Goal: Task Accomplishment & Management: Complete application form

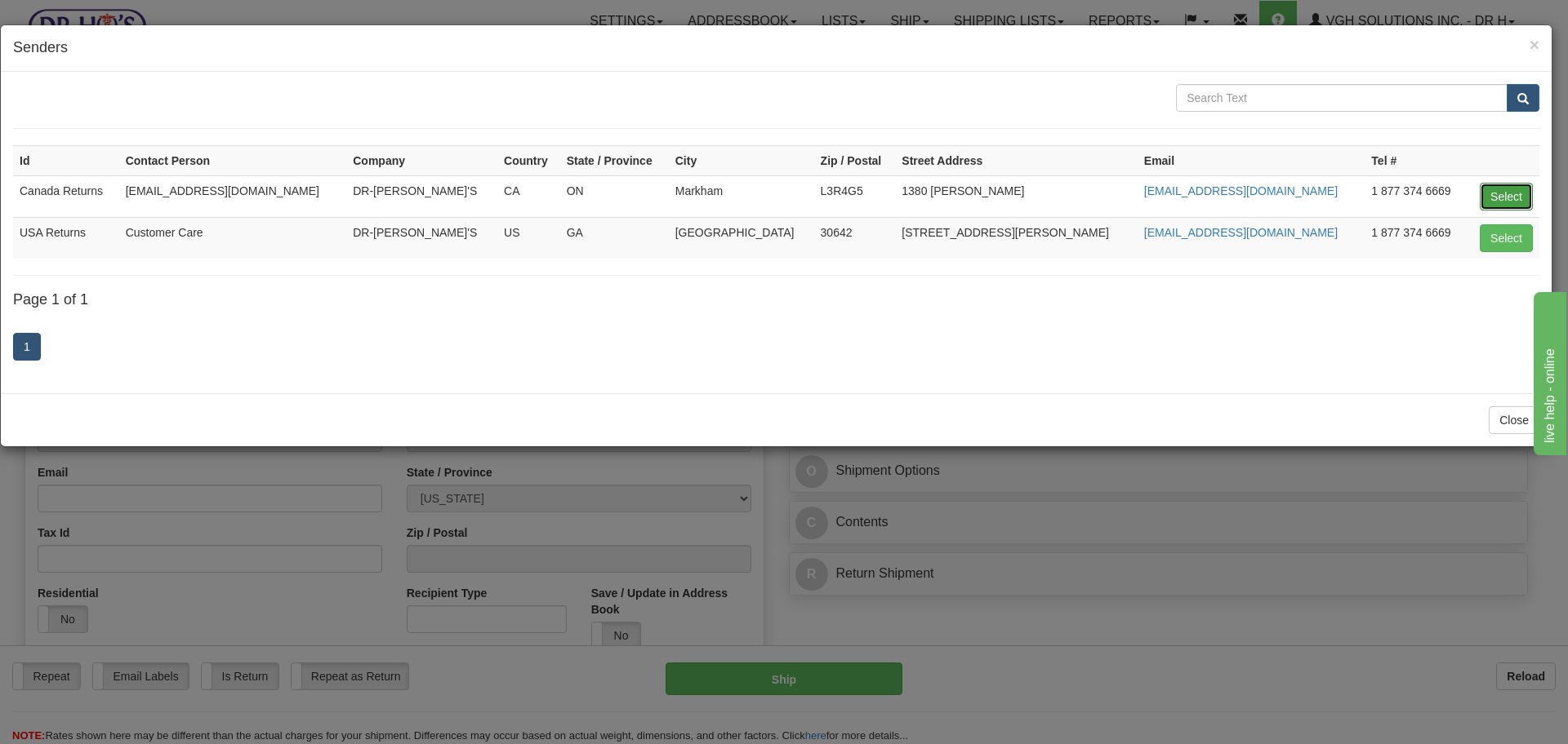
click at [1494, 193] on button "Select" at bounding box center [1506, 196] width 53 height 27
type input "Canada Returns"
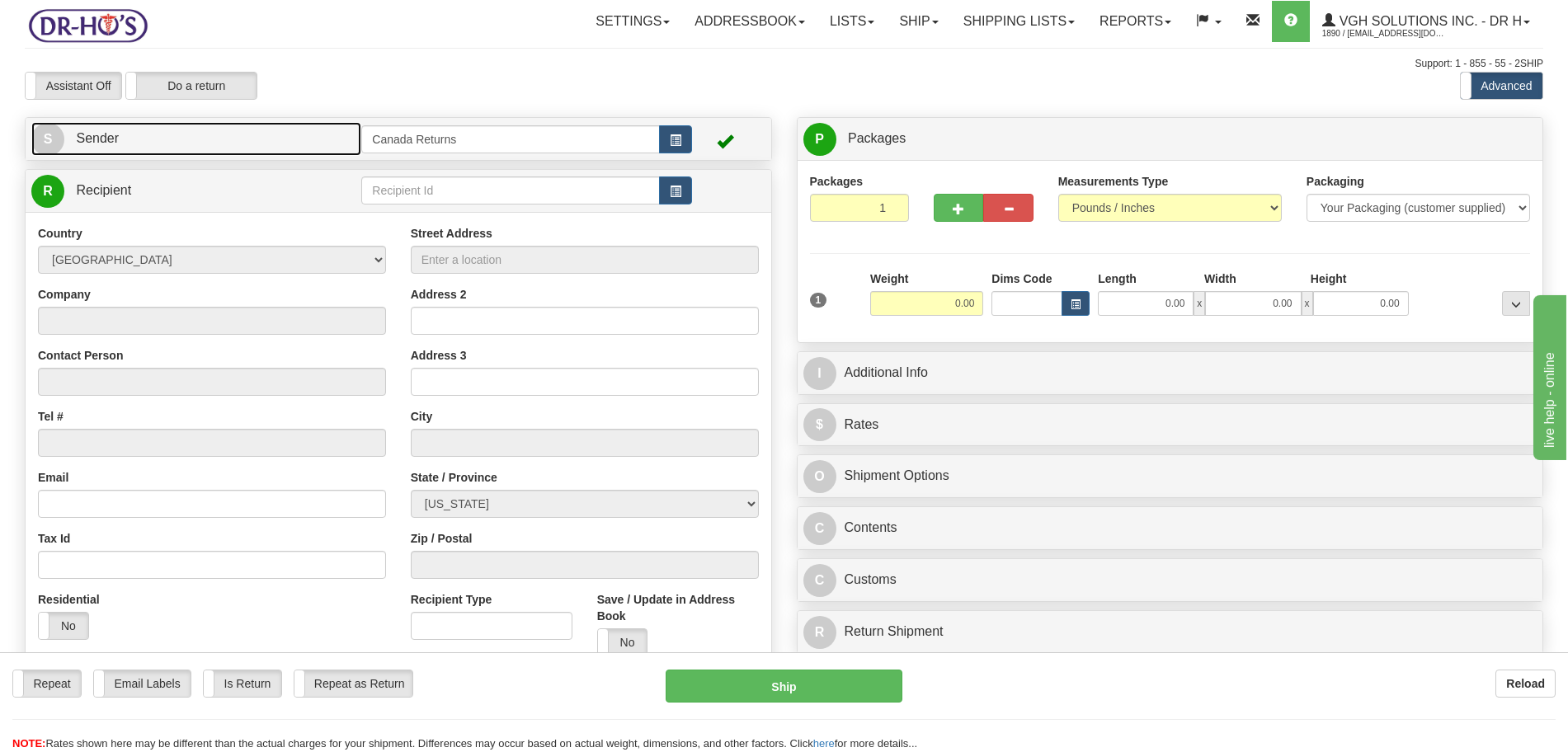
click at [114, 131] on span "Sender" at bounding box center [97, 138] width 43 height 14
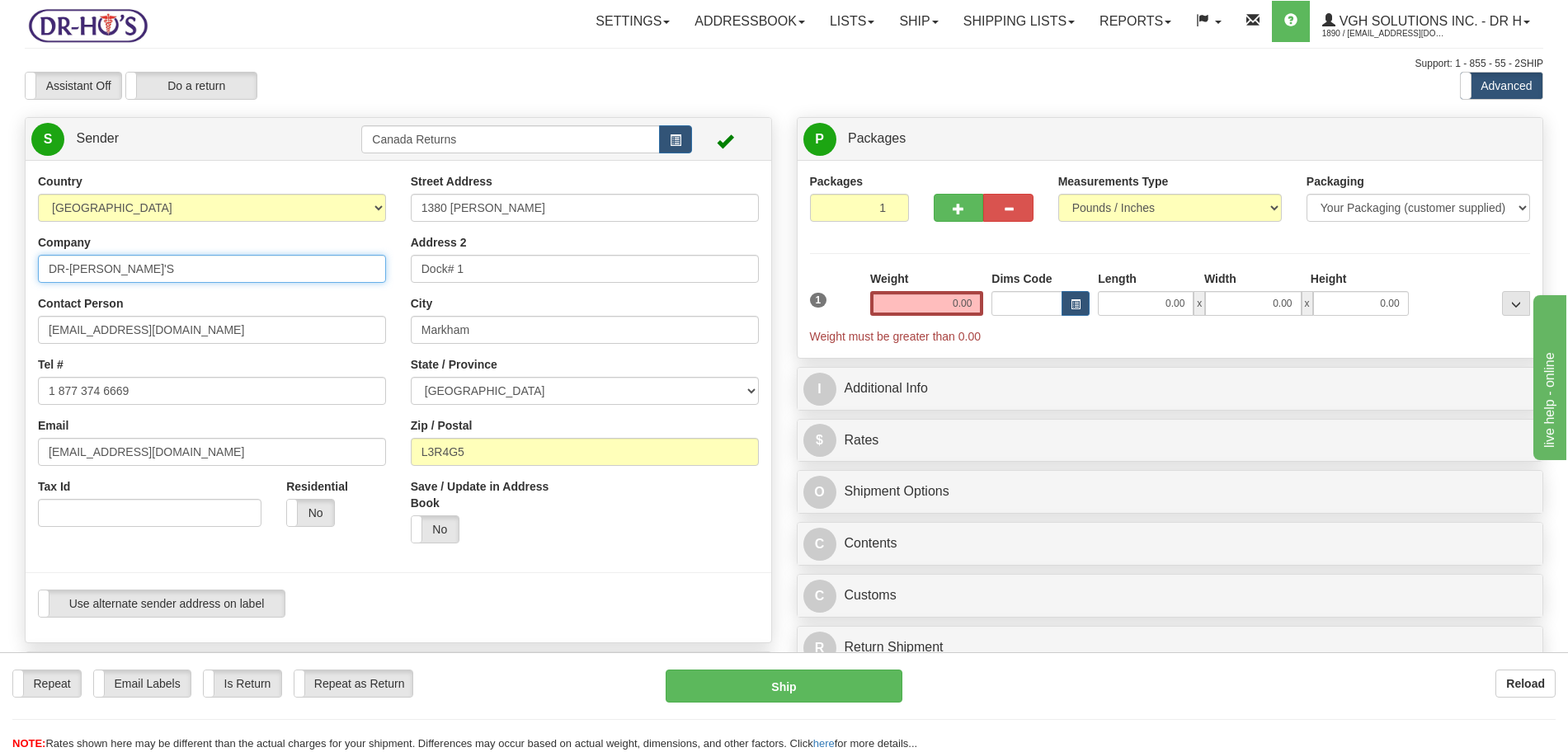
drag, startPoint x: 78, startPoint y: 269, endPoint x: 17, endPoint y: 271, distance: 61.0
click at [26, 271] on div "Country [GEOGRAPHIC_DATA] [GEOGRAPHIC_DATA] [GEOGRAPHIC_DATA] [GEOGRAPHIC_DATA]…" at bounding box center [399, 402] width 746 height 457
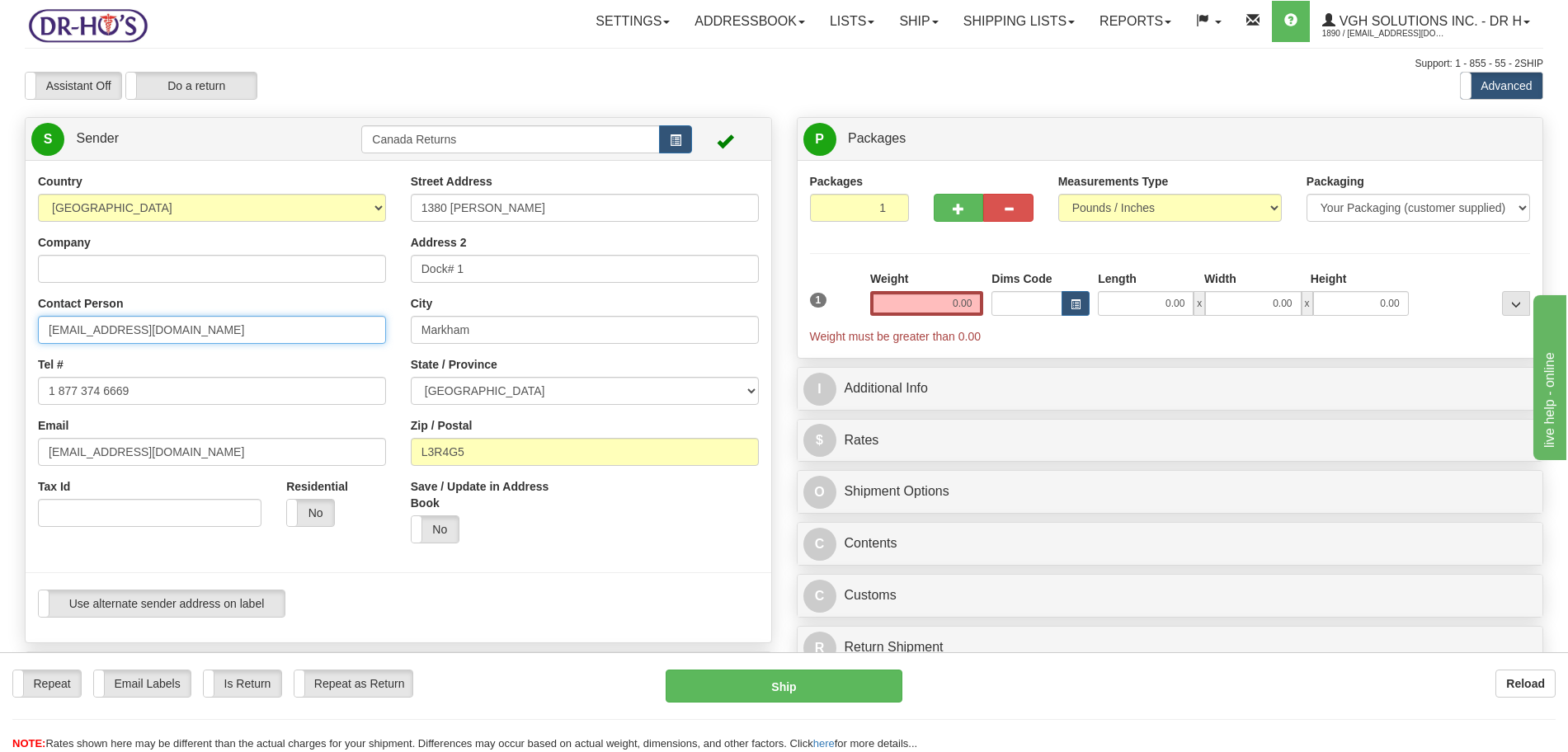
drag, startPoint x: 140, startPoint y: 334, endPoint x: 2, endPoint y: 336, distance: 138.0
click at [4, 336] on div "Toggle navigation Settings Shipping Preferences Fields Preferences New" at bounding box center [784, 680] width 1568 height 1360
drag, startPoint x: 36, startPoint y: 396, endPoint x: 2, endPoint y: 401, distance: 34.4
click at [0, 398] on div "Toggle navigation Settings Shipping Preferences Fields Preferences New" at bounding box center [784, 680] width 1568 height 1360
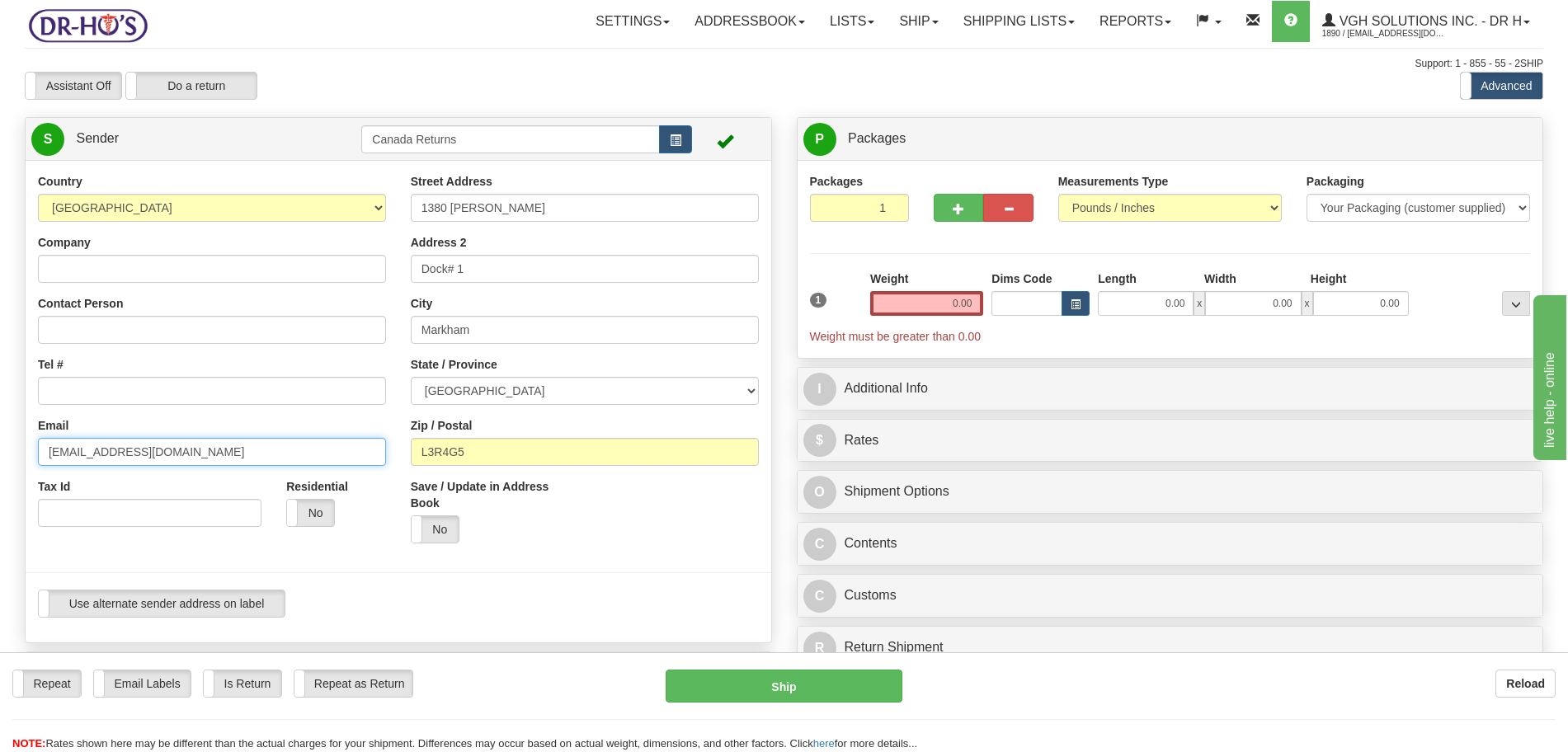
drag, startPoint x: 123, startPoint y: 459, endPoint x: 0, endPoint y: 447, distance: 123.6
click at [0, 449] on div "Toggle navigation Settings Shipping Preferences Fields Preferences New" at bounding box center [784, 680] width 1568 height 1360
paste input "[PERSON_NAME]"
type input "[PERSON_NAME]"
drag, startPoint x: 36, startPoint y: 461, endPoint x: 10, endPoint y: 455, distance: 26.7
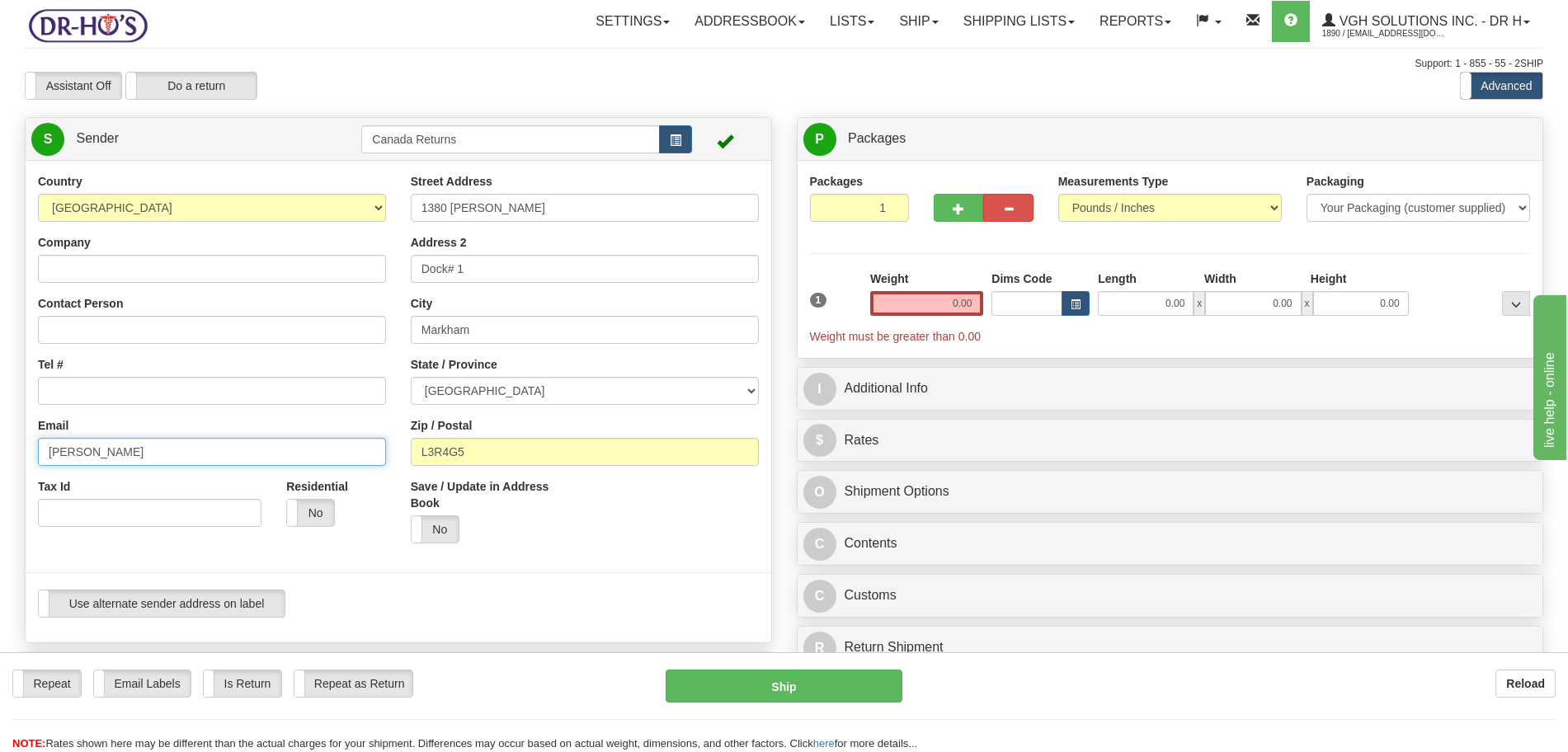
click at [26, 459] on div "Country [GEOGRAPHIC_DATA] [GEOGRAPHIC_DATA] [GEOGRAPHIC_DATA] [GEOGRAPHIC_DATA]…" at bounding box center [399, 402] width 746 height 457
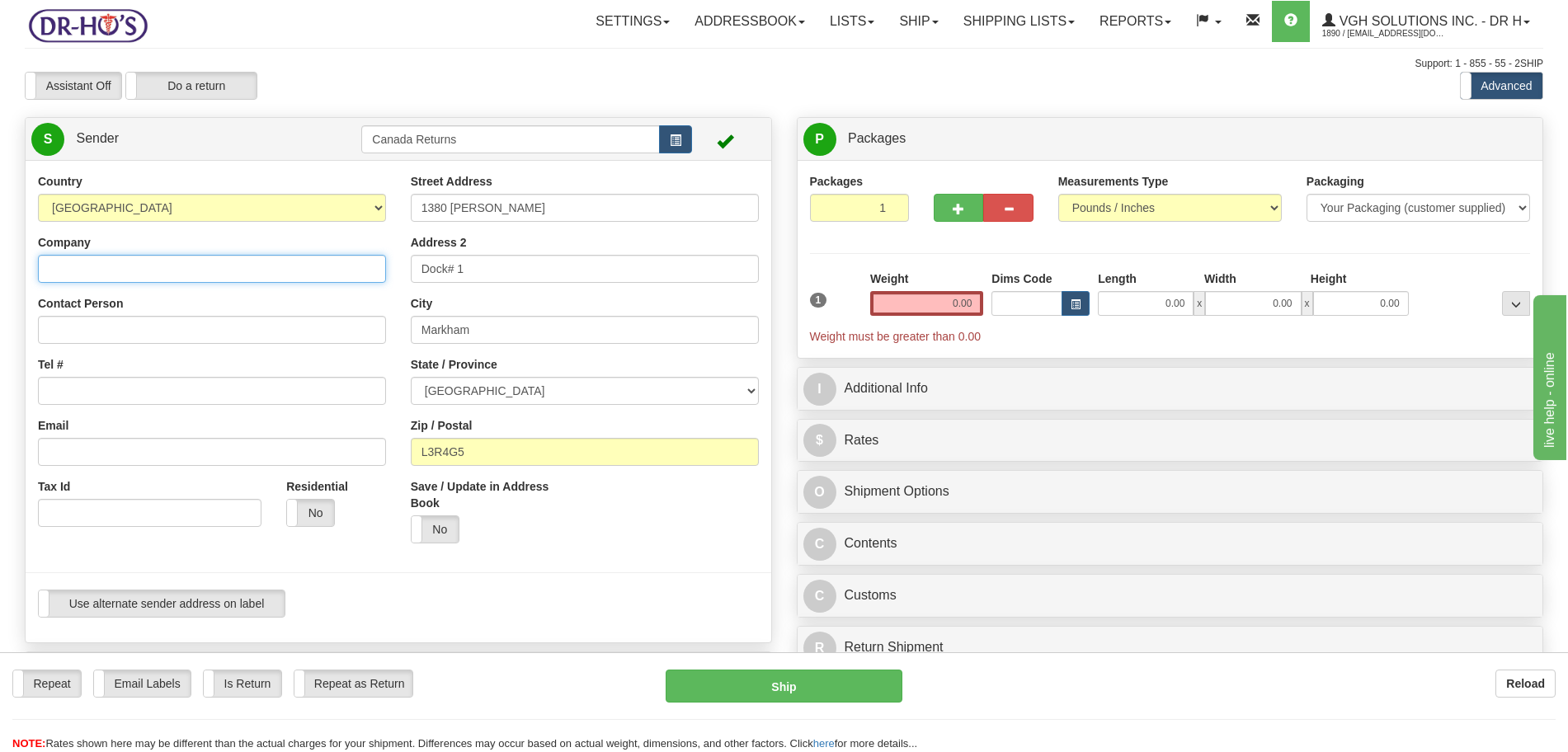
click at [80, 257] on input "Company" at bounding box center [212, 268] width 348 height 28
paste input "[PERSON_NAME]"
type input "[PERSON_NAME]"
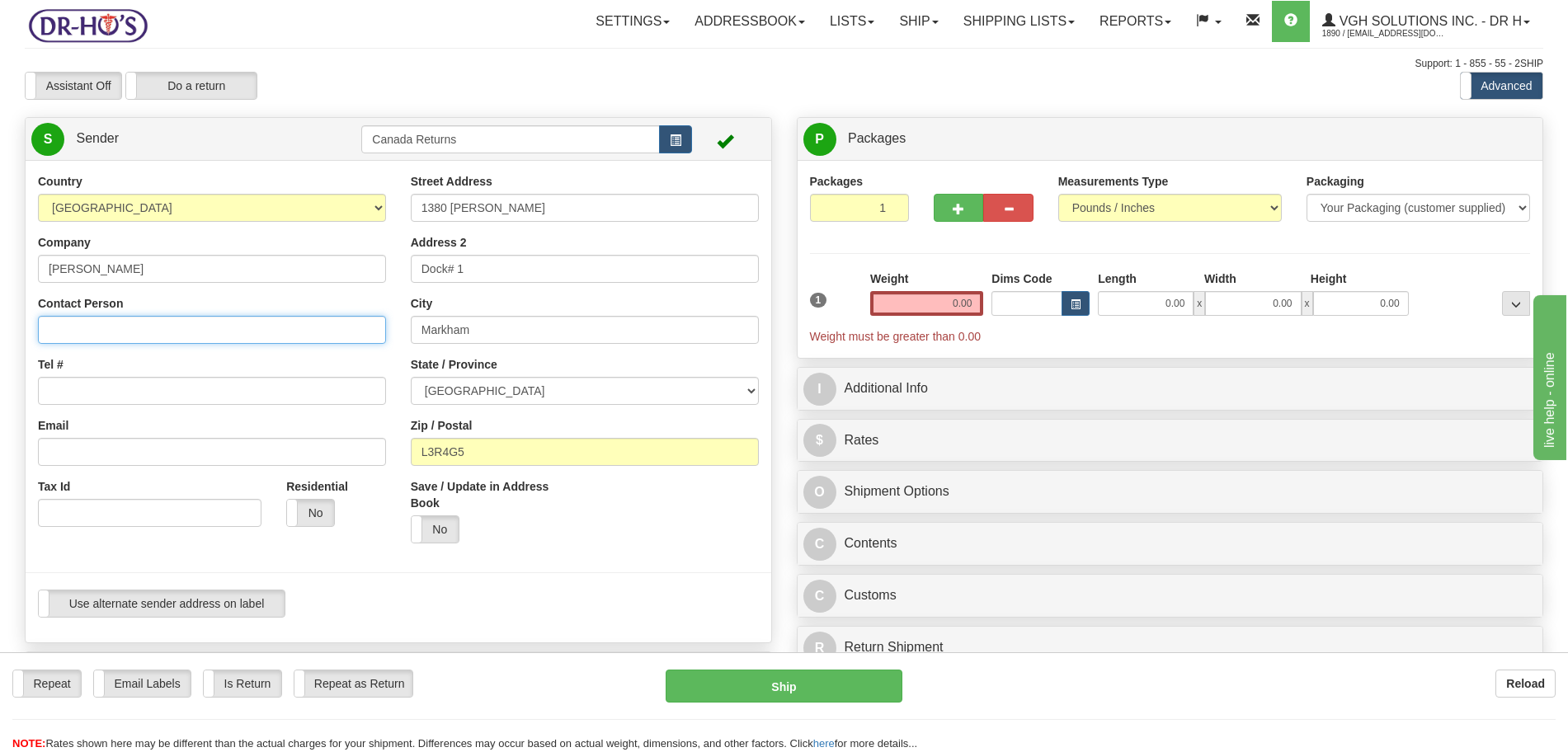
click at [83, 340] on input "Contact Person" at bounding box center [212, 329] width 348 height 28
paste input "[PERSON_NAME]"
type input "[PERSON_NAME]"
drag, startPoint x: 81, startPoint y: 388, endPoint x: 112, endPoint y: 360, distance: 41.8
click at [81, 388] on input "Tel #" at bounding box center [212, 390] width 348 height 28
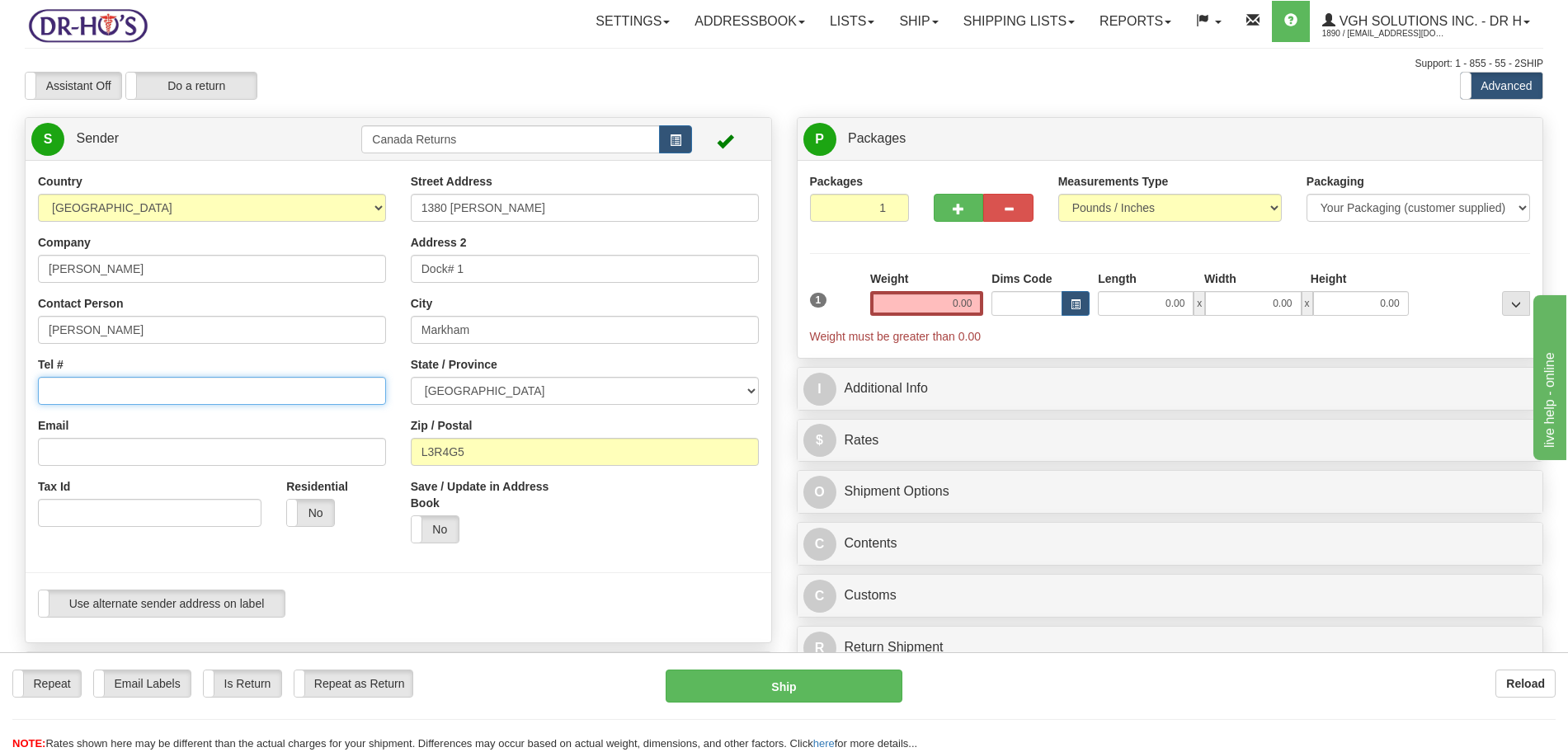
paste input "[PHONE_NUMBER]"
type input "[PHONE_NUMBER]"
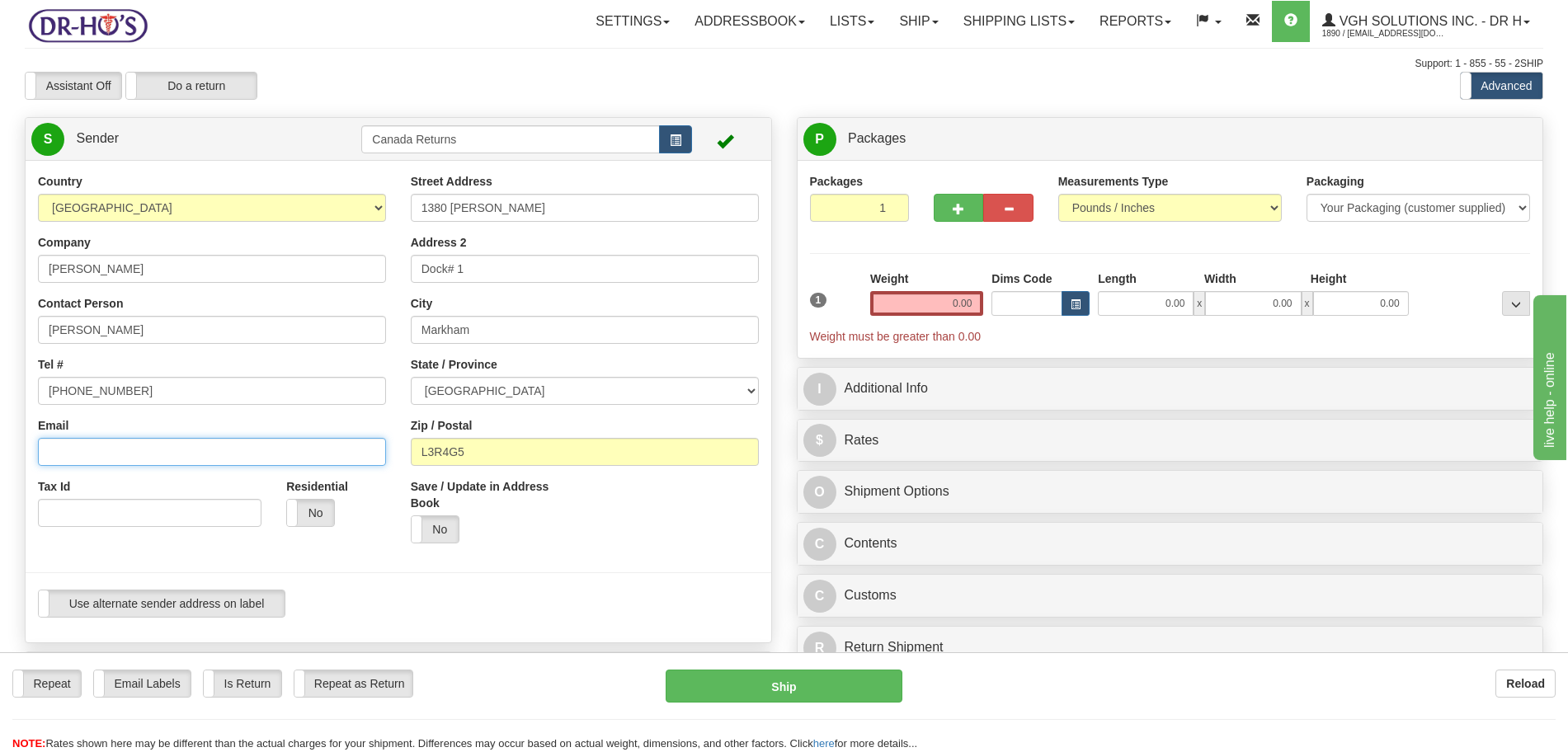
click at [184, 445] on input "Email" at bounding box center [212, 451] width 348 height 28
paste input "[EMAIL_ADDRESS][DOMAIN_NAME]"
type input "[EMAIL_ADDRESS][DOMAIN_NAME]"
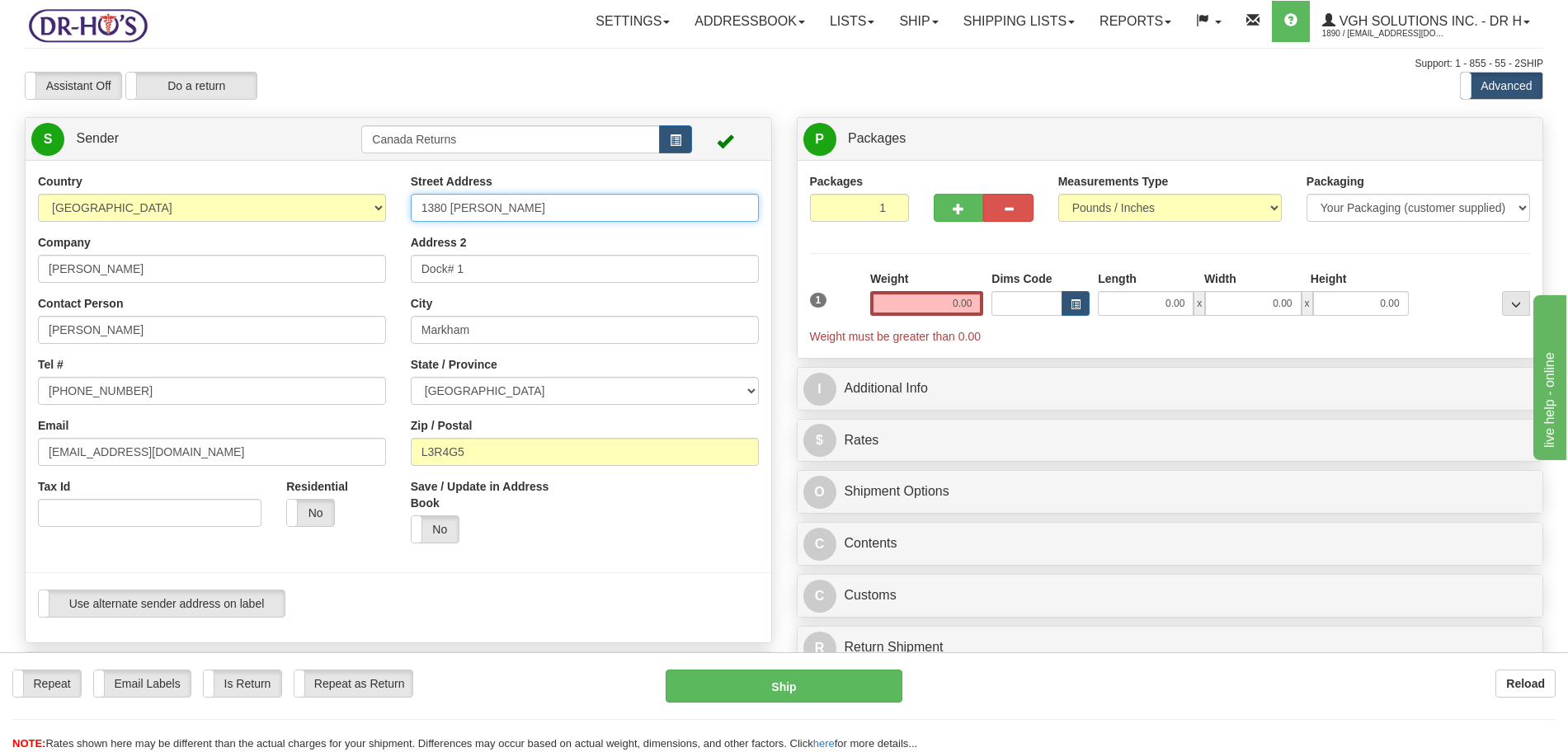
drag, startPoint x: 498, startPoint y: 206, endPoint x: 407, endPoint y: 213, distance: 91.3
click at [420, 208] on input "1380 [PERSON_NAME]" at bounding box center [585, 208] width 348 height 28
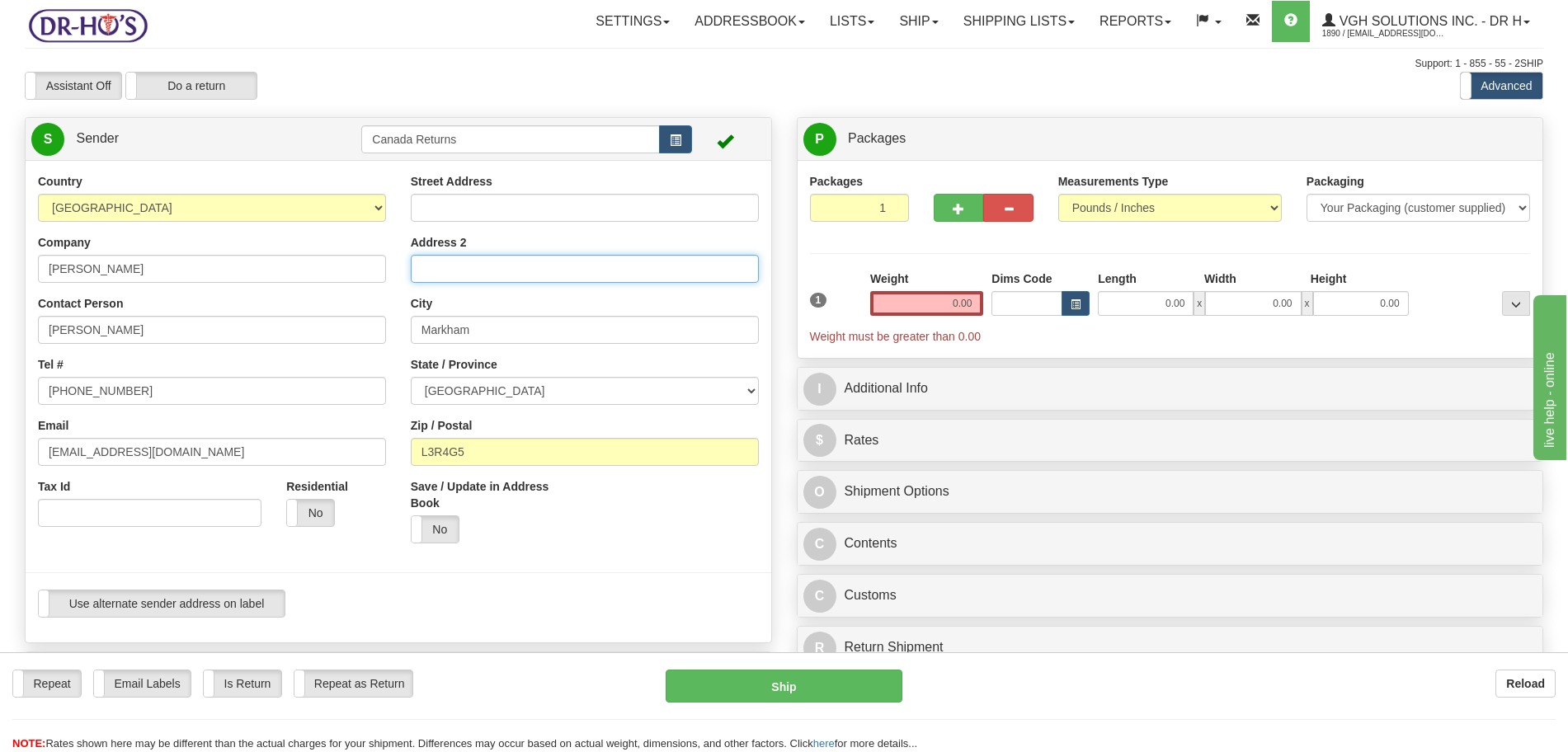
drag, startPoint x: 385, startPoint y: 275, endPoint x: 375, endPoint y: 285, distance: 14.1
click at [372, 275] on div "Country [GEOGRAPHIC_DATA] [GEOGRAPHIC_DATA] [GEOGRAPHIC_DATA] [GEOGRAPHIC_DATA]…" at bounding box center [399, 402] width 746 height 457
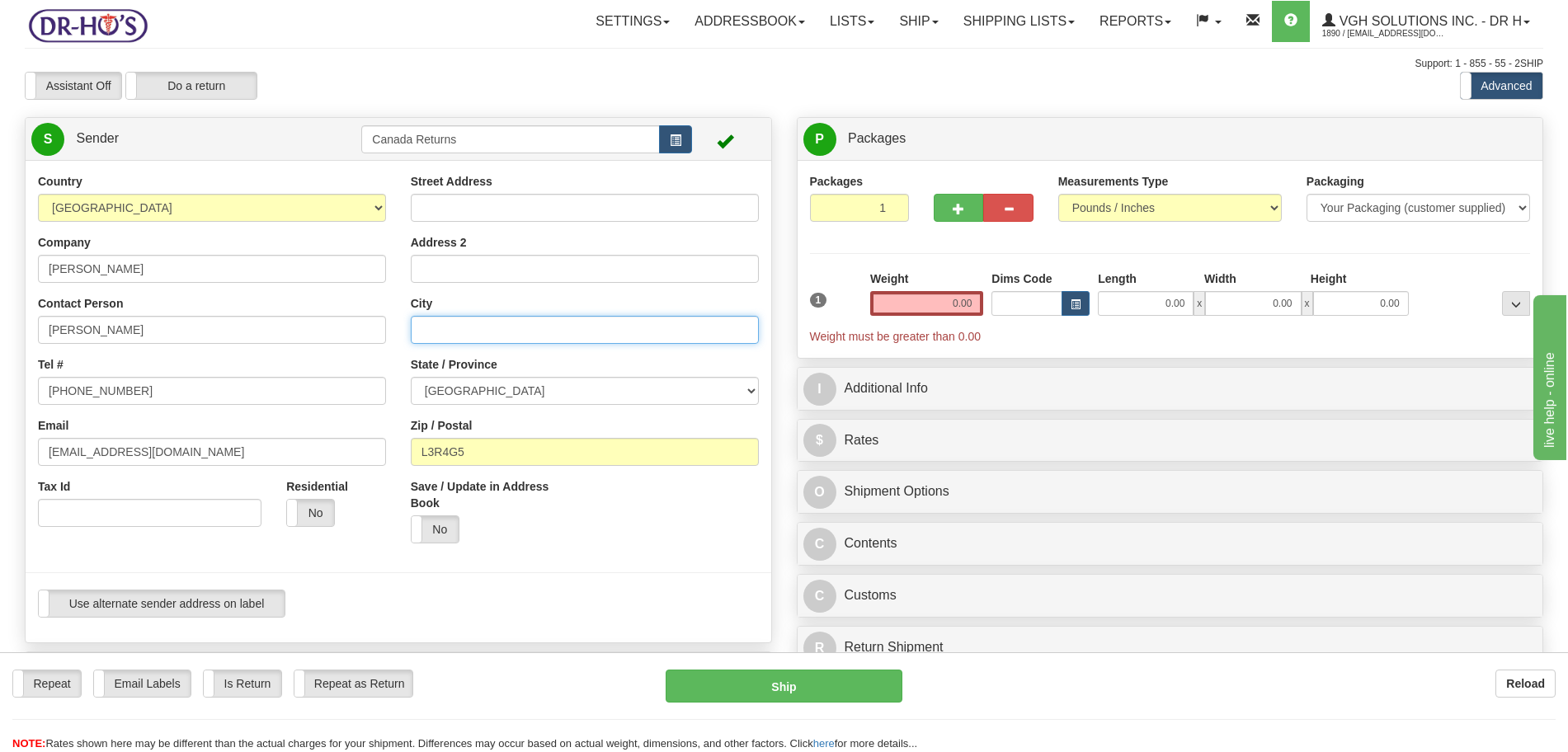
drag, startPoint x: 483, startPoint y: 329, endPoint x: 351, endPoint y: 333, distance: 132.1
click at [356, 332] on div "Country [GEOGRAPHIC_DATA] [GEOGRAPHIC_DATA] [GEOGRAPHIC_DATA] [GEOGRAPHIC_DATA]…" at bounding box center [399, 402] width 746 height 457
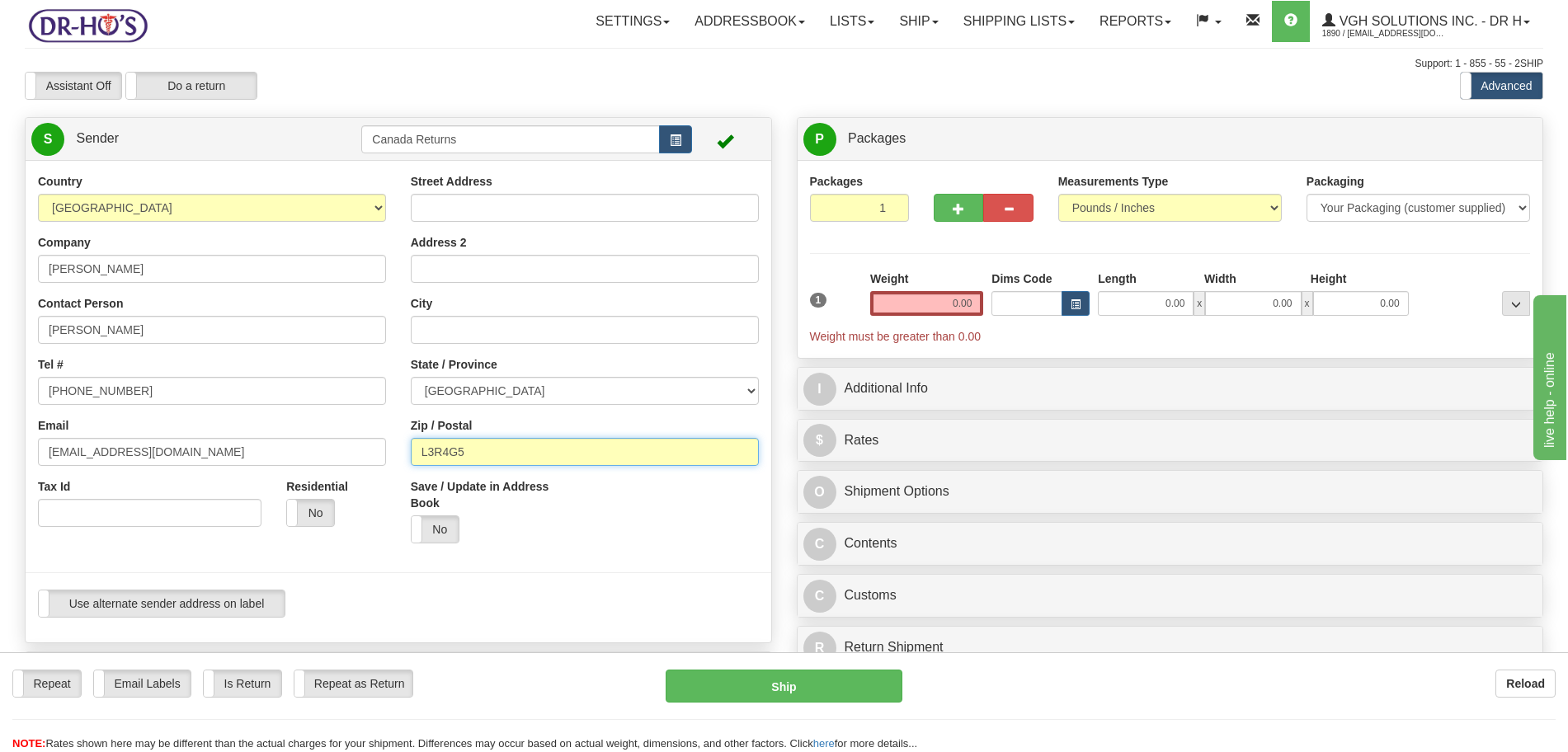
drag, startPoint x: 440, startPoint y: 455, endPoint x: 359, endPoint y: 437, distance: 83.0
click at [386, 450] on div "Country [GEOGRAPHIC_DATA] [GEOGRAPHIC_DATA] [GEOGRAPHIC_DATA] [GEOGRAPHIC_DATA]…" at bounding box center [399, 402] width 746 height 457
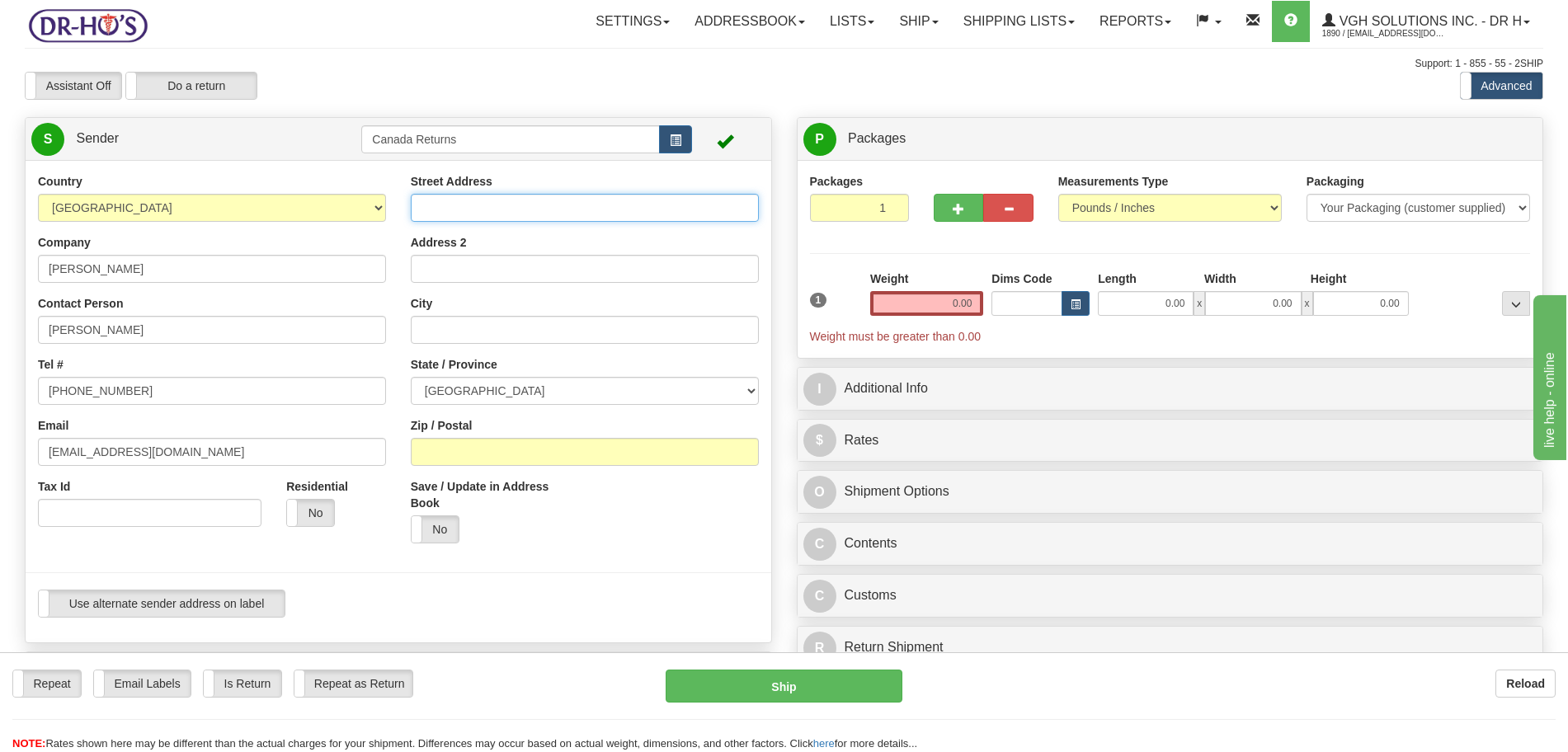
drag, startPoint x: 469, startPoint y: 205, endPoint x: 535, endPoint y: 161, distance: 79.3
click at [469, 205] on input "Street Address" at bounding box center [585, 208] width 348 height 28
paste input "[STREET_ADDRESS][PERSON_NAME]"
type input "[STREET_ADDRESS][PERSON_NAME]"
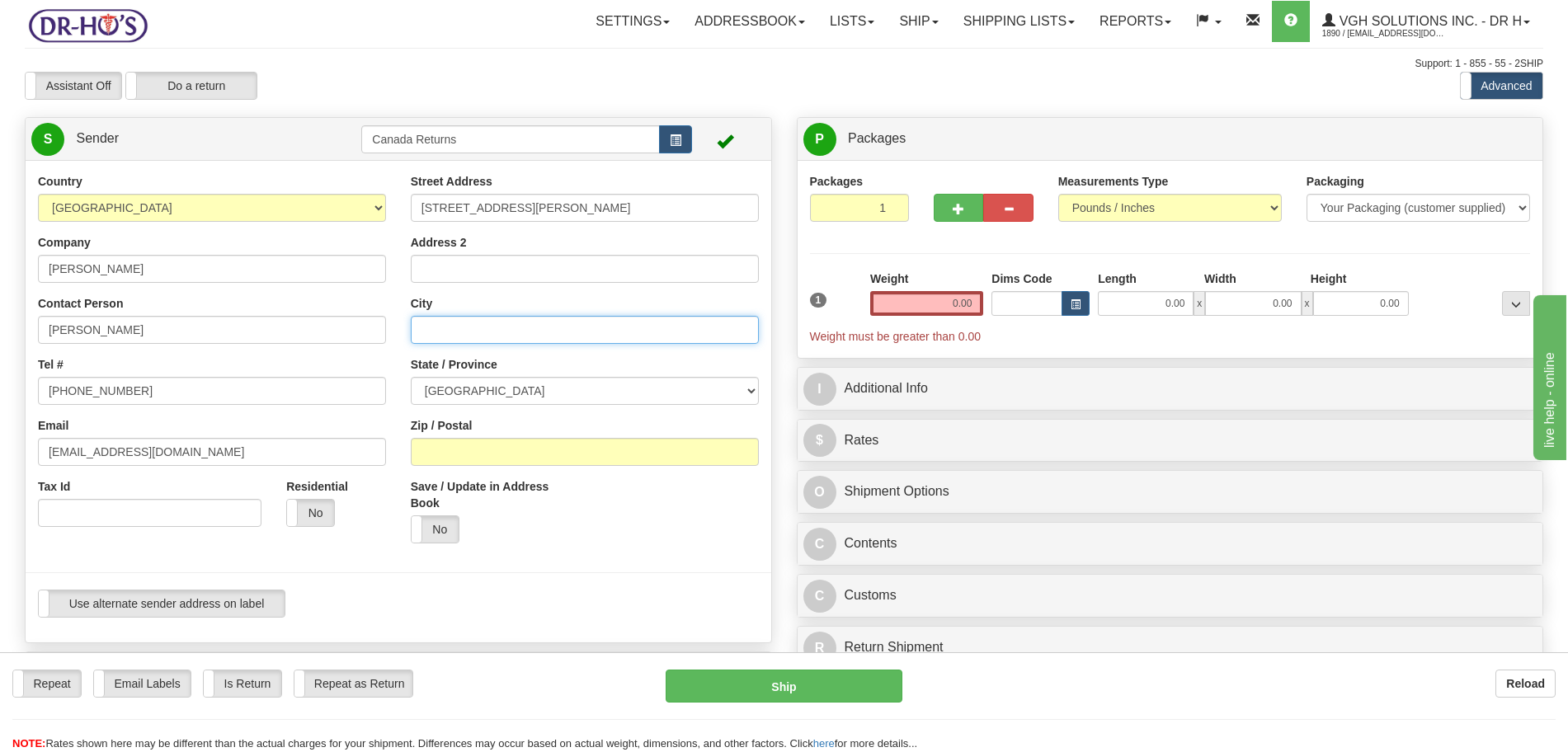
drag, startPoint x: 456, startPoint y: 322, endPoint x: 513, endPoint y: 303, distance: 60.1
click at [461, 320] on input "City" at bounding box center [585, 329] width 348 height 28
paste input "[GEOGRAPHIC_DATA]"
type input "[GEOGRAPHIC_DATA]"
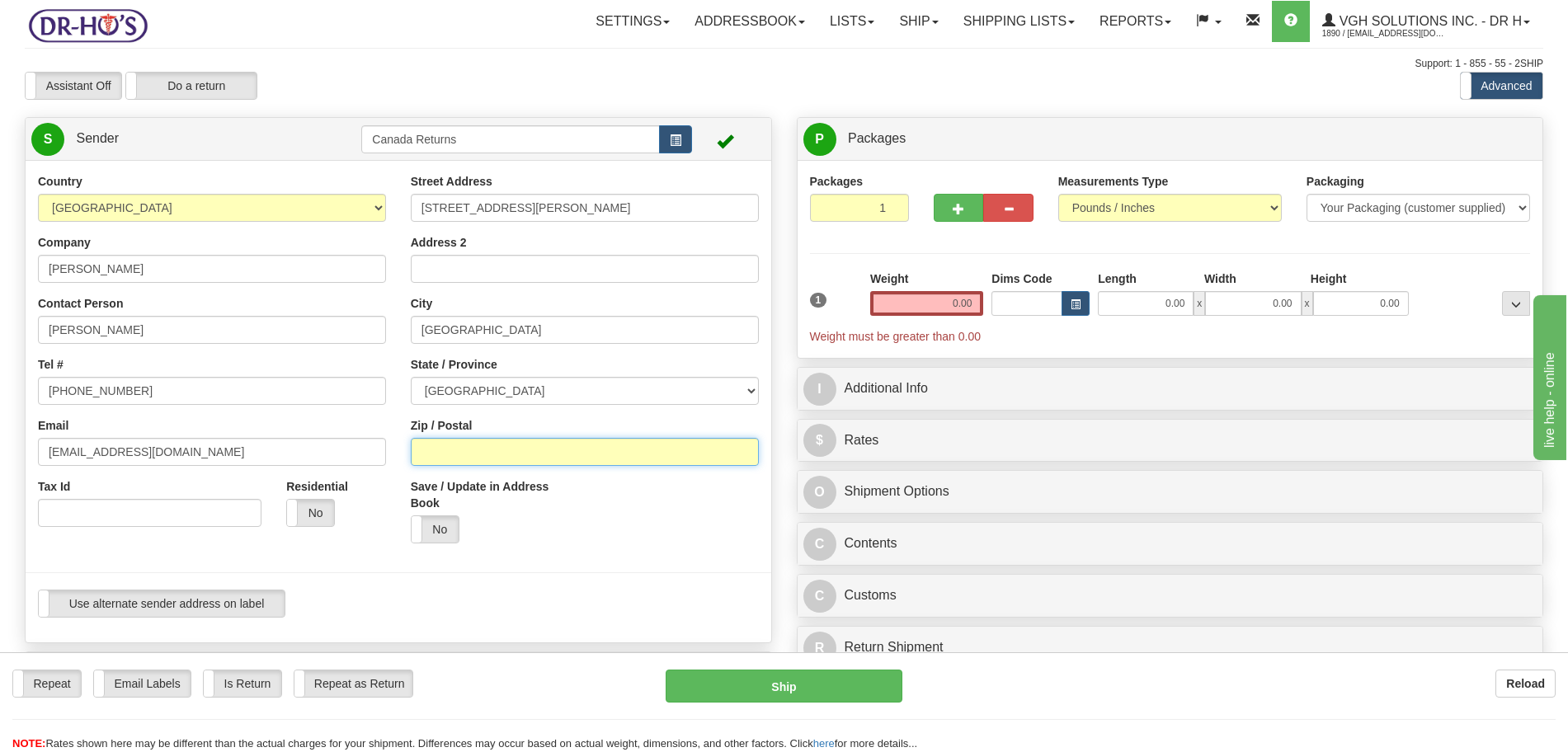
drag, startPoint x: 462, startPoint y: 459, endPoint x: 562, endPoint y: 375, distance: 130.6
click at [463, 459] on input "Zip / Postal" at bounding box center [585, 451] width 348 height 28
paste input "B2W 3K2"
type input "B2W 3K2"
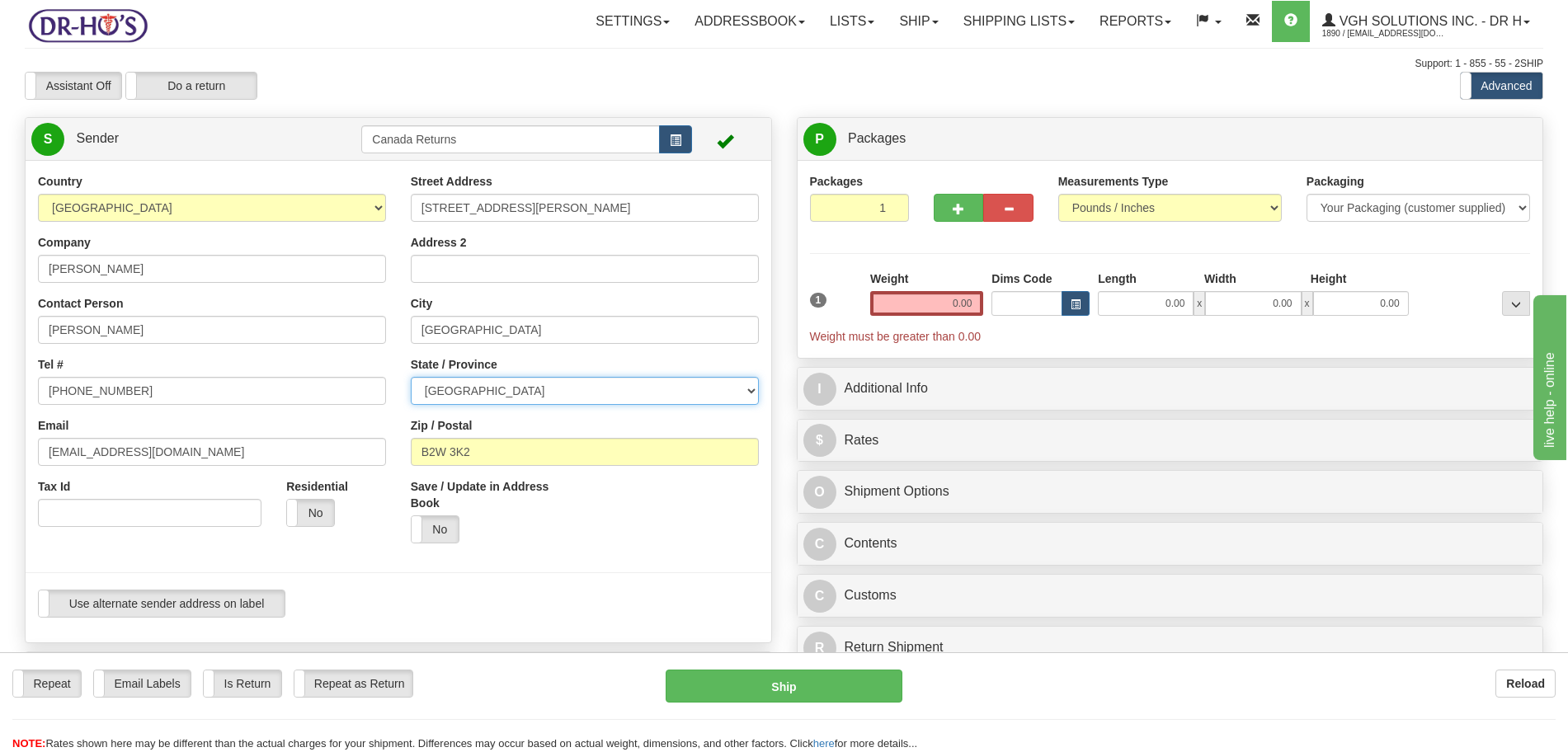
click at [498, 387] on select "[GEOGRAPHIC_DATA] [GEOGRAPHIC_DATA] [GEOGRAPHIC_DATA] [GEOGRAPHIC_DATA] [GEOGRA…" at bounding box center [585, 390] width 348 height 28
select select "NS"
click at [411, 377] on select "[GEOGRAPHIC_DATA] [GEOGRAPHIC_DATA] [GEOGRAPHIC_DATA] [GEOGRAPHIC_DATA] [GEOGRA…" at bounding box center [585, 390] width 348 height 28
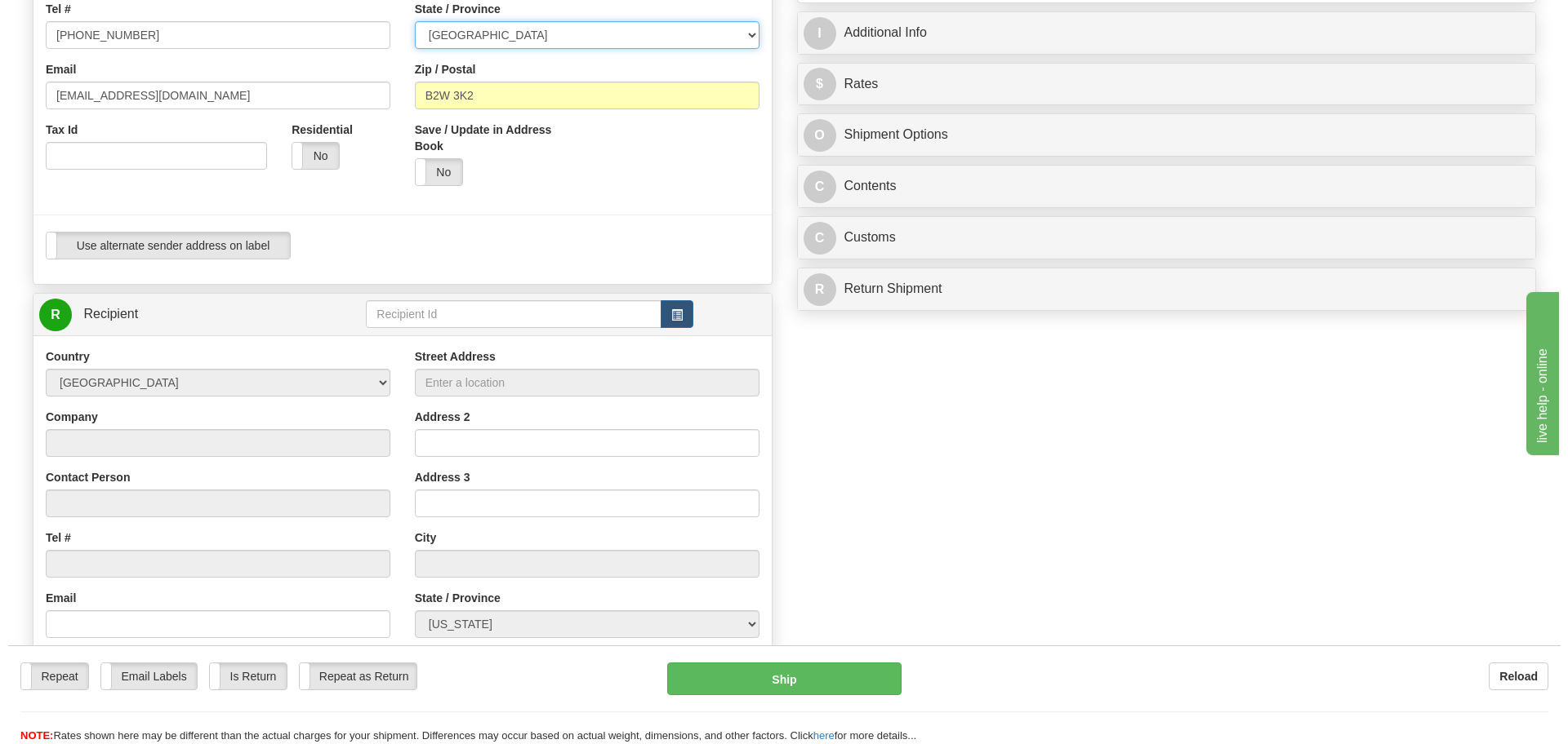
scroll to position [408, 0]
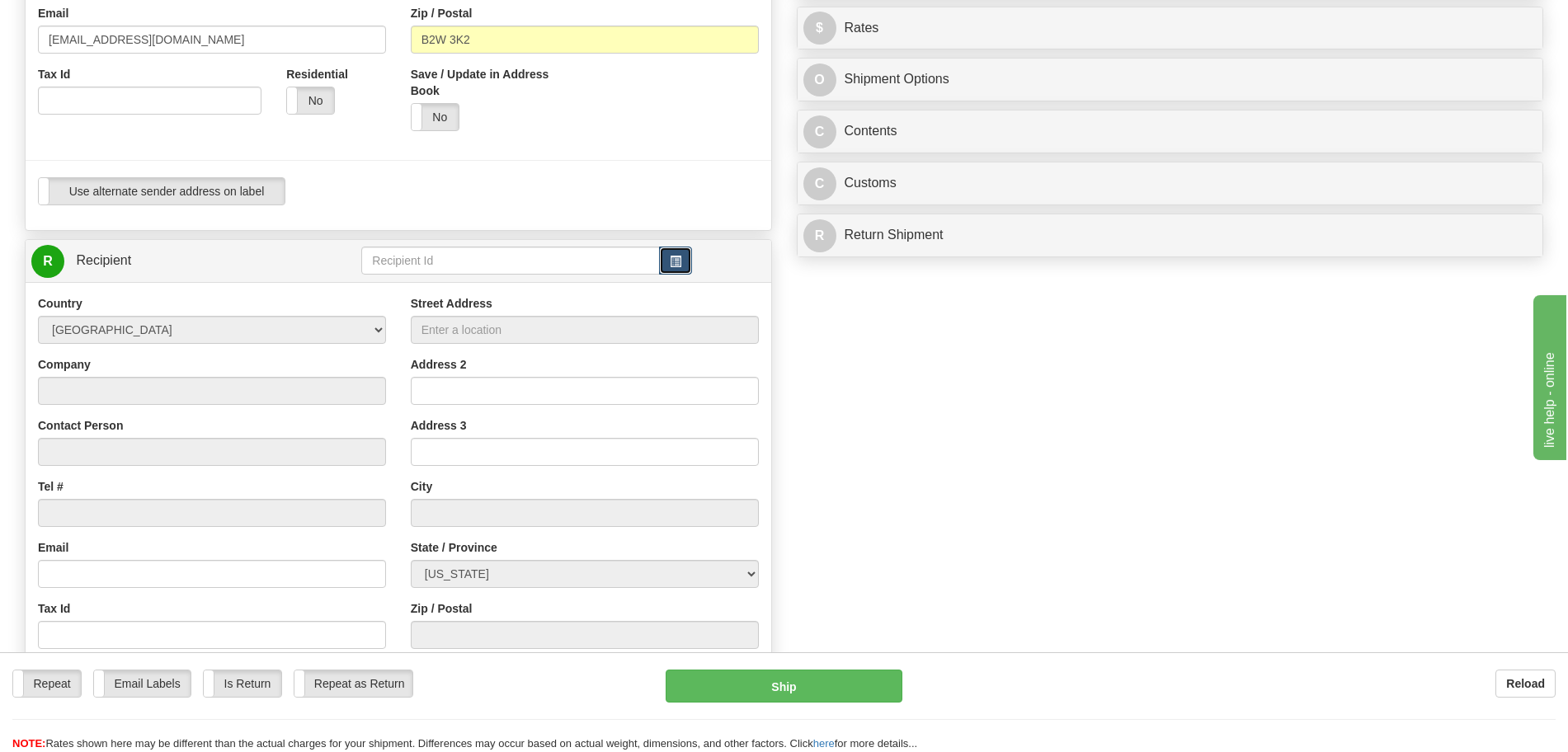
click at [671, 257] on span "button" at bounding box center [676, 262] width 11 height 10
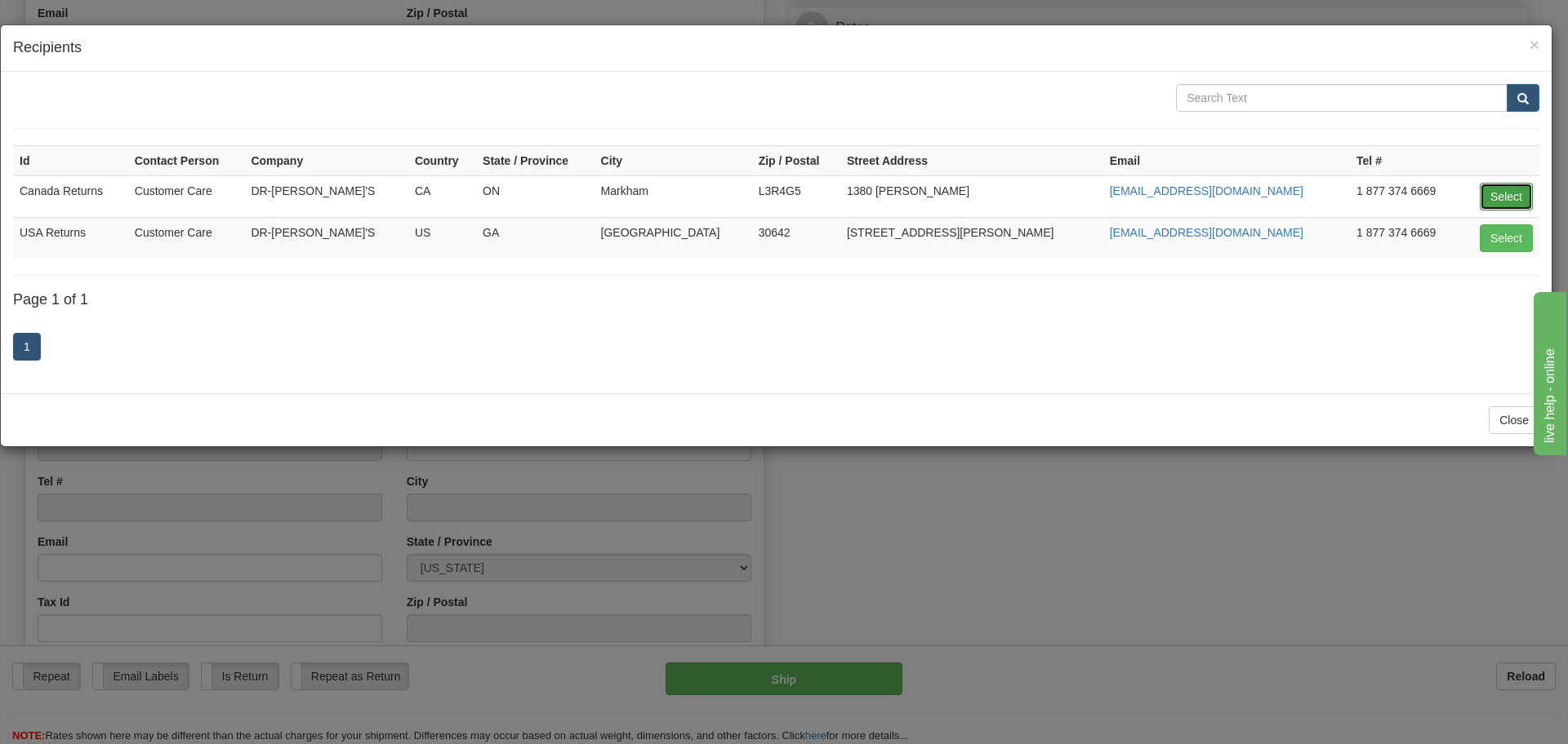
click at [1498, 194] on button "Select" at bounding box center [1506, 196] width 53 height 27
type input "Canada Returns"
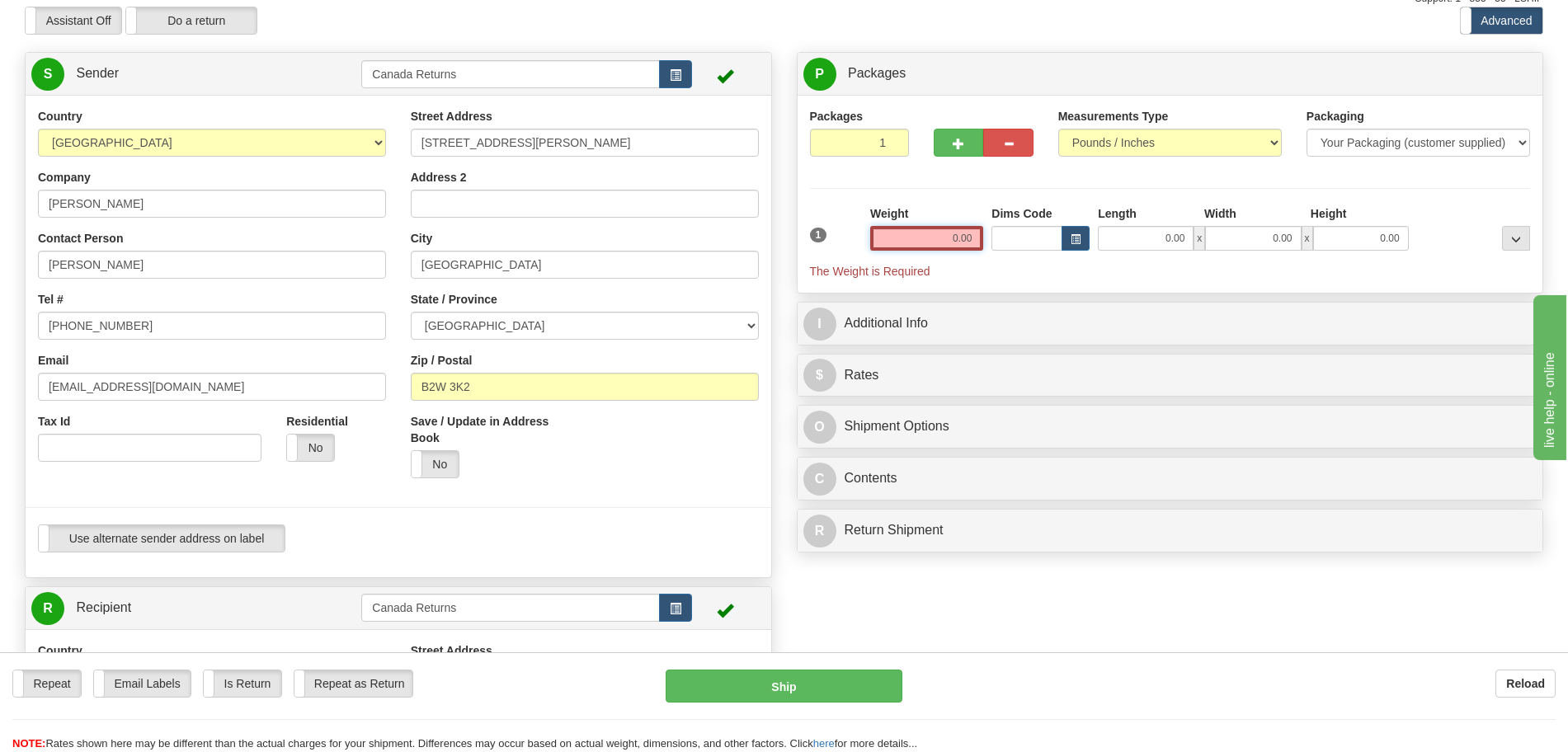
scroll to position [0, 0]
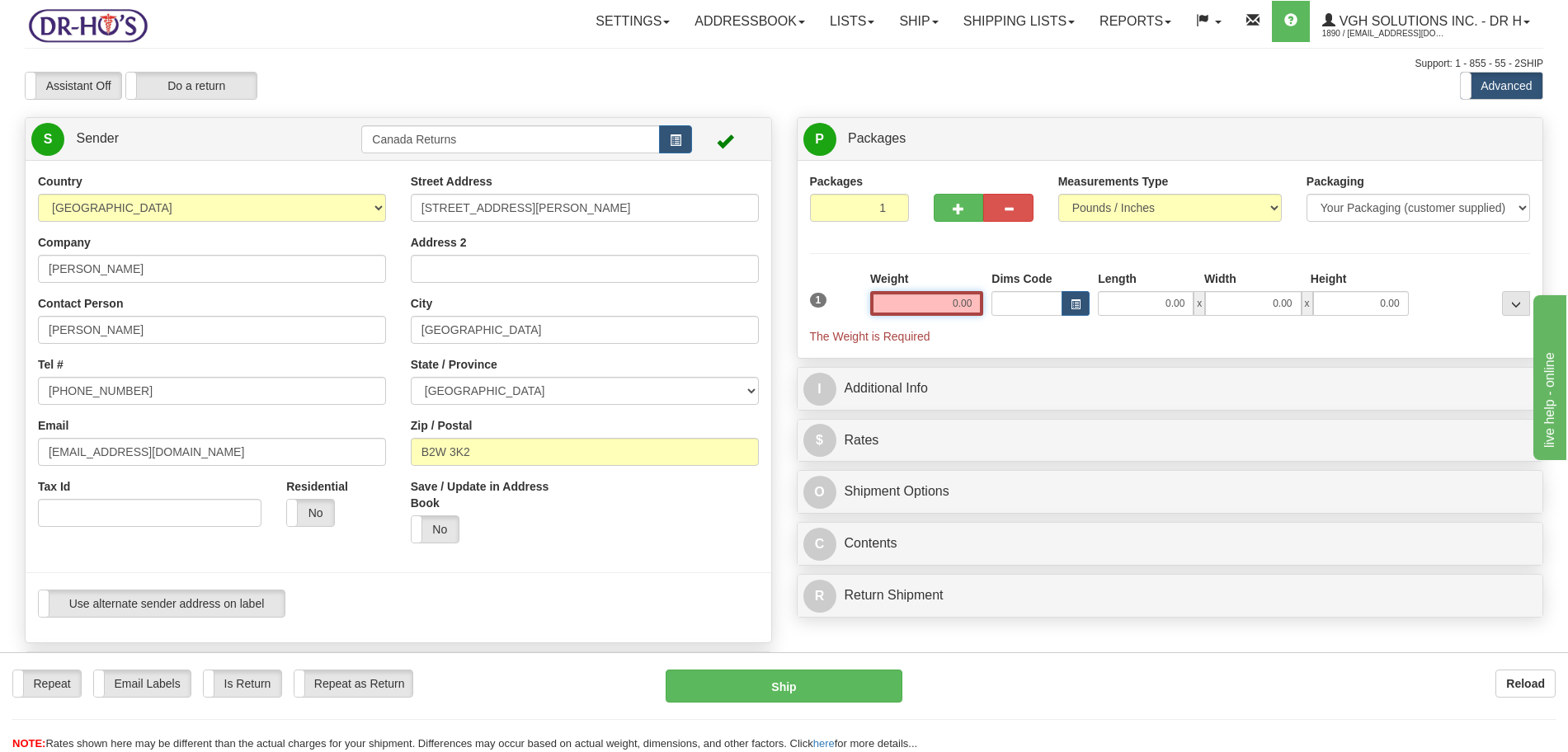
type input "0.001"
drag, startPoint x: 977, startPoint y: 302, endPoint x: 906, endPoint y: 308, distance: 71.3
click at [906, 308] on input "0.001" at bounding box center [926, 304] width 113 height 25
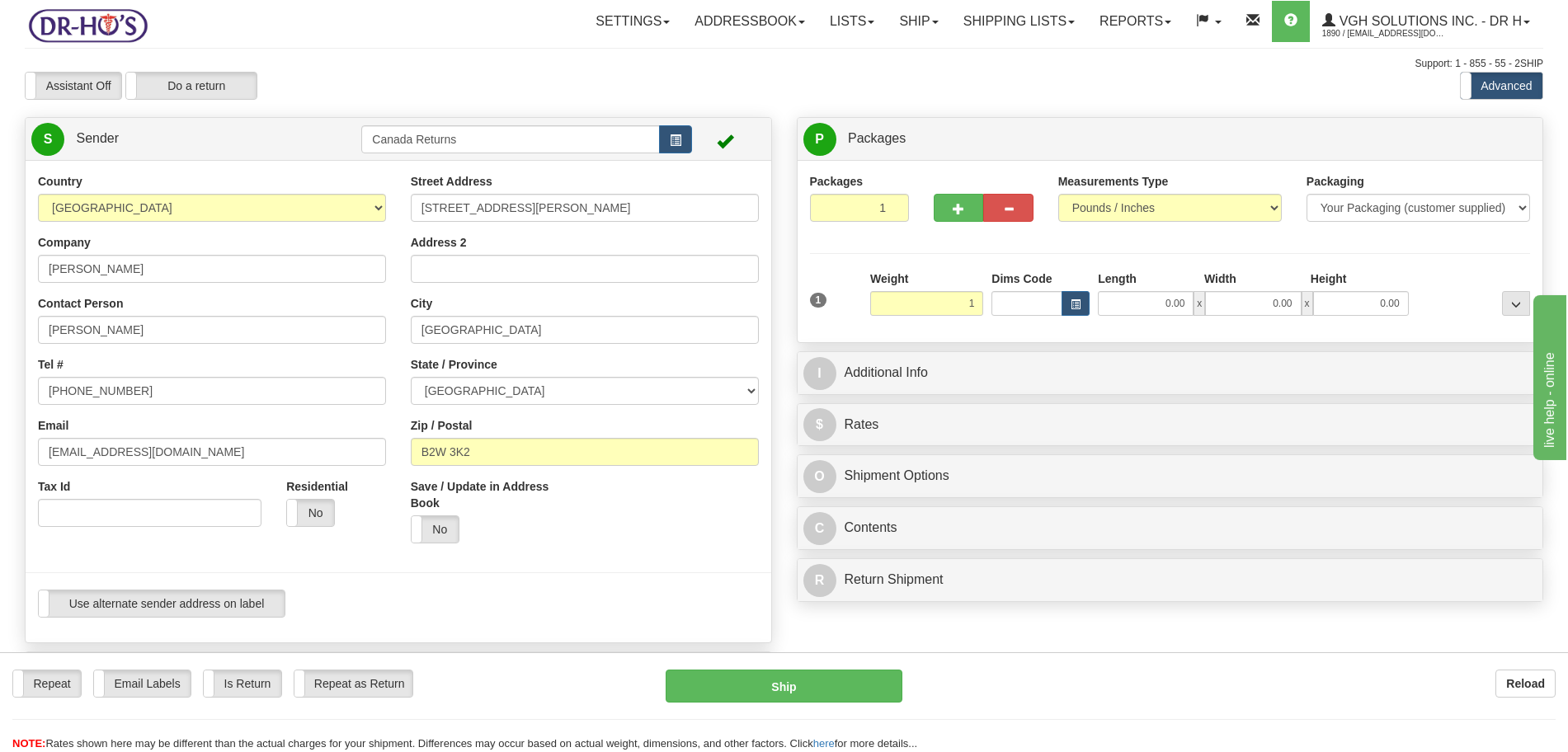
type input "1.00"
click at [886, 400] on div "P Packages 1 Packages - Weight: 0.00 Lbs Shipment Level Shipm. Package Level Pa…" at bounding box center [1169, 364] width 772 height 493
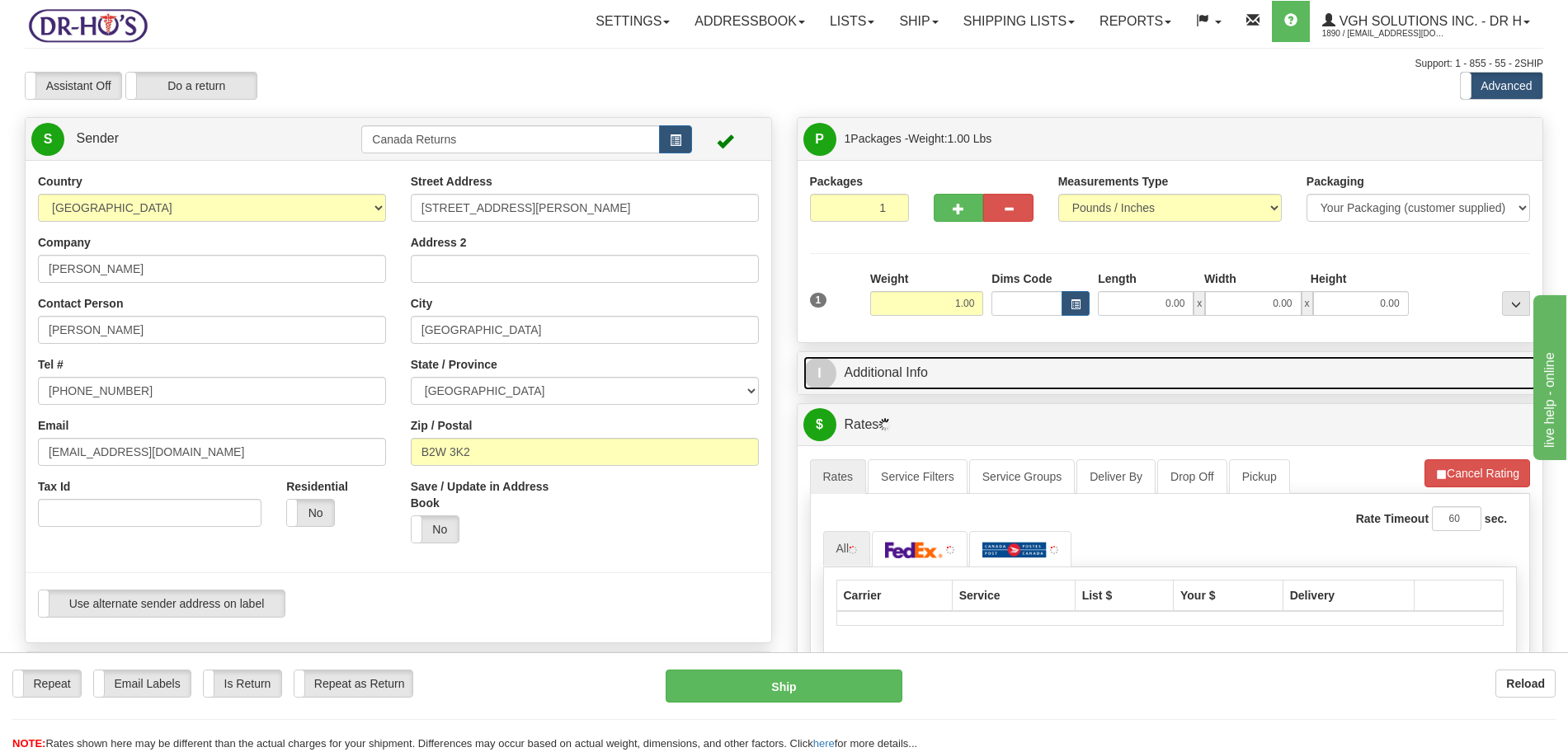
click at [891, 384] on link "I Additional Info" at bounding box center [1169, 373] width 734 height 34
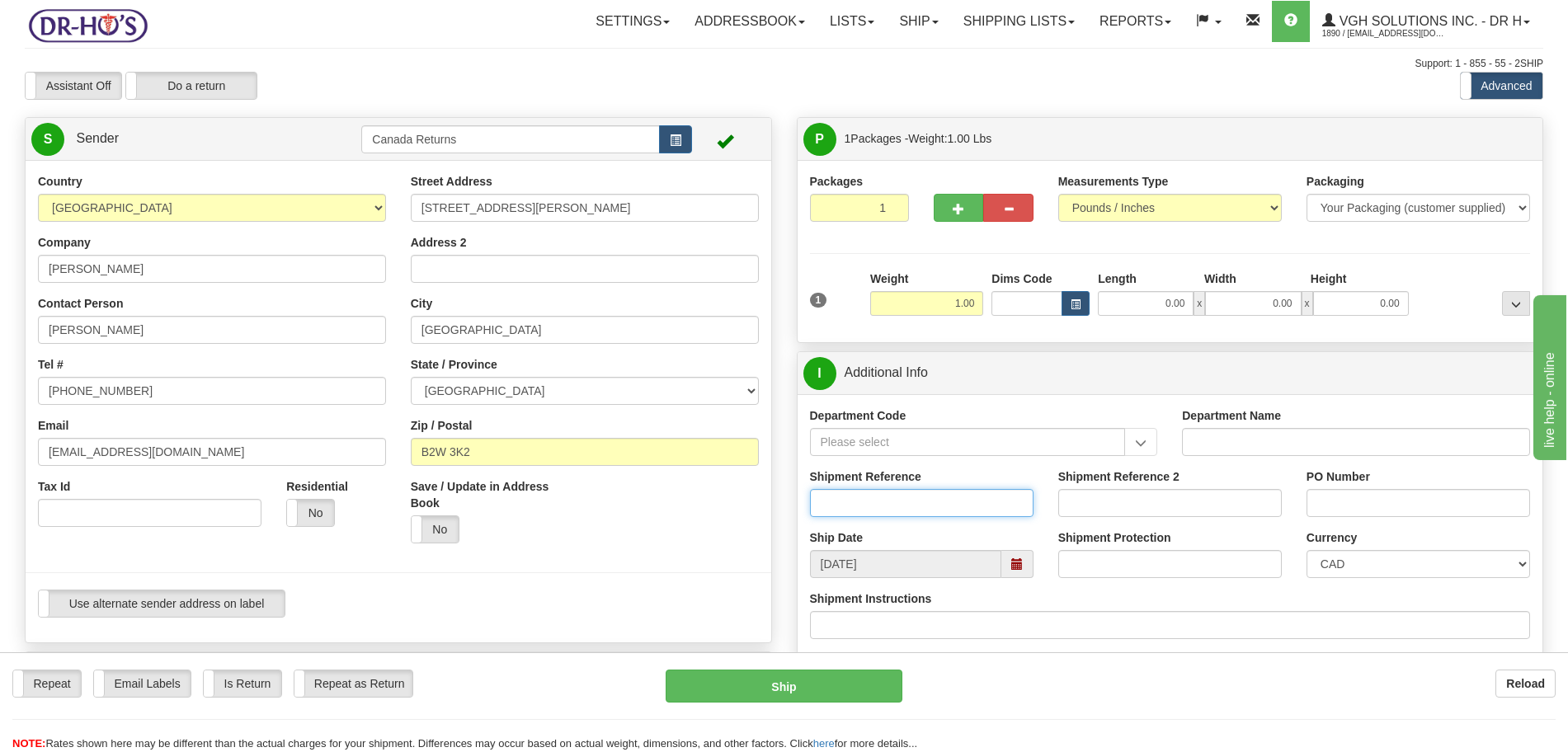
click at [931, 505] on input "Shipment Reference" at bounding box center [921, 503] width 224 height 28
paste input "215366"
click at [1020, 561] on span at bounding box center [1017, 564] width 11 height 11
type input "215366"
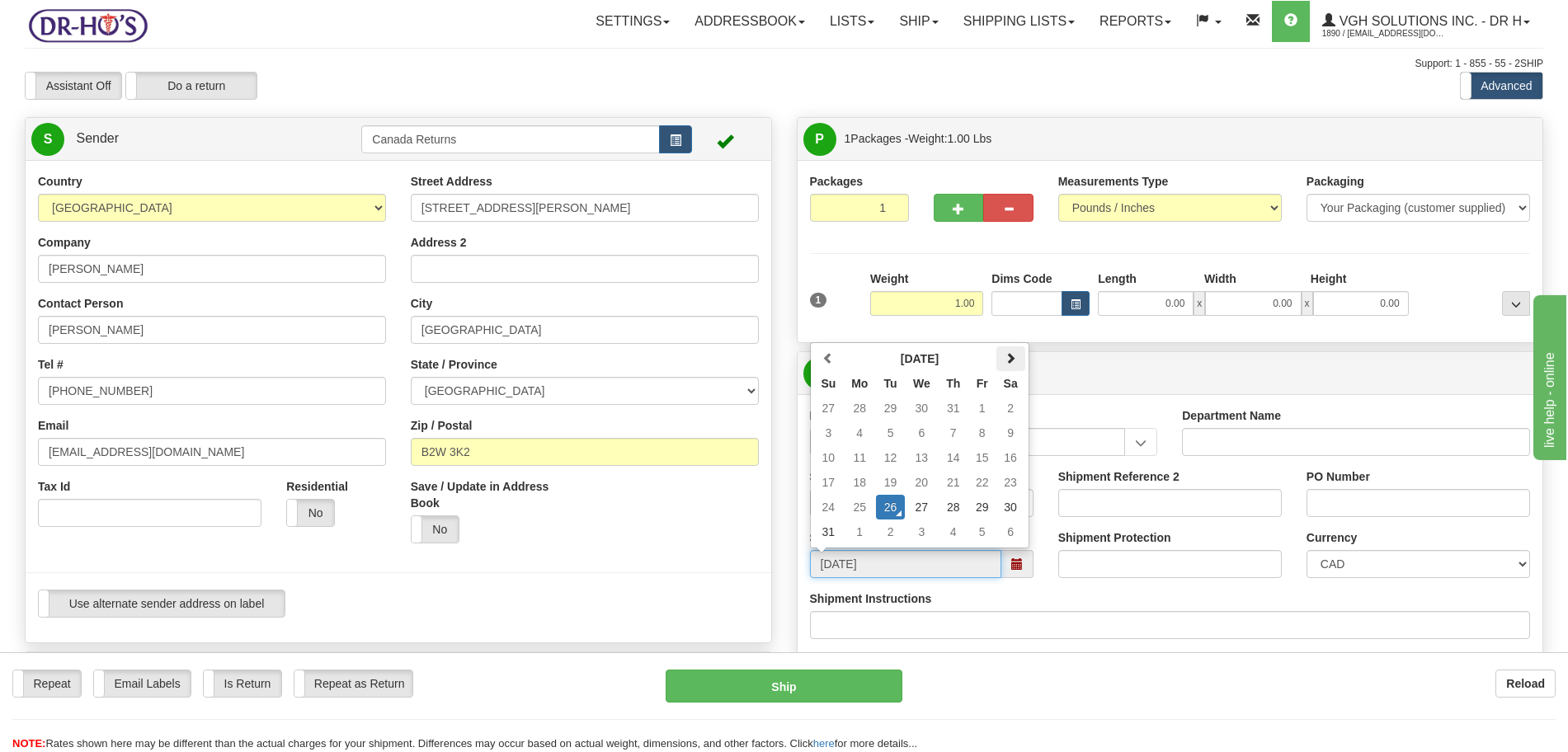
drag, startPoint x: 1009, startPoint y: 365, endPoint x: 1004, endPoint y: 348, distance: 17.7
click at [1008, 362] on span at bounding box center [1010, 358] width 11 height 11
click at [888, 436] on td "9" at bounding box center [890, 433] width 29 height 25
type input "[DATE]"
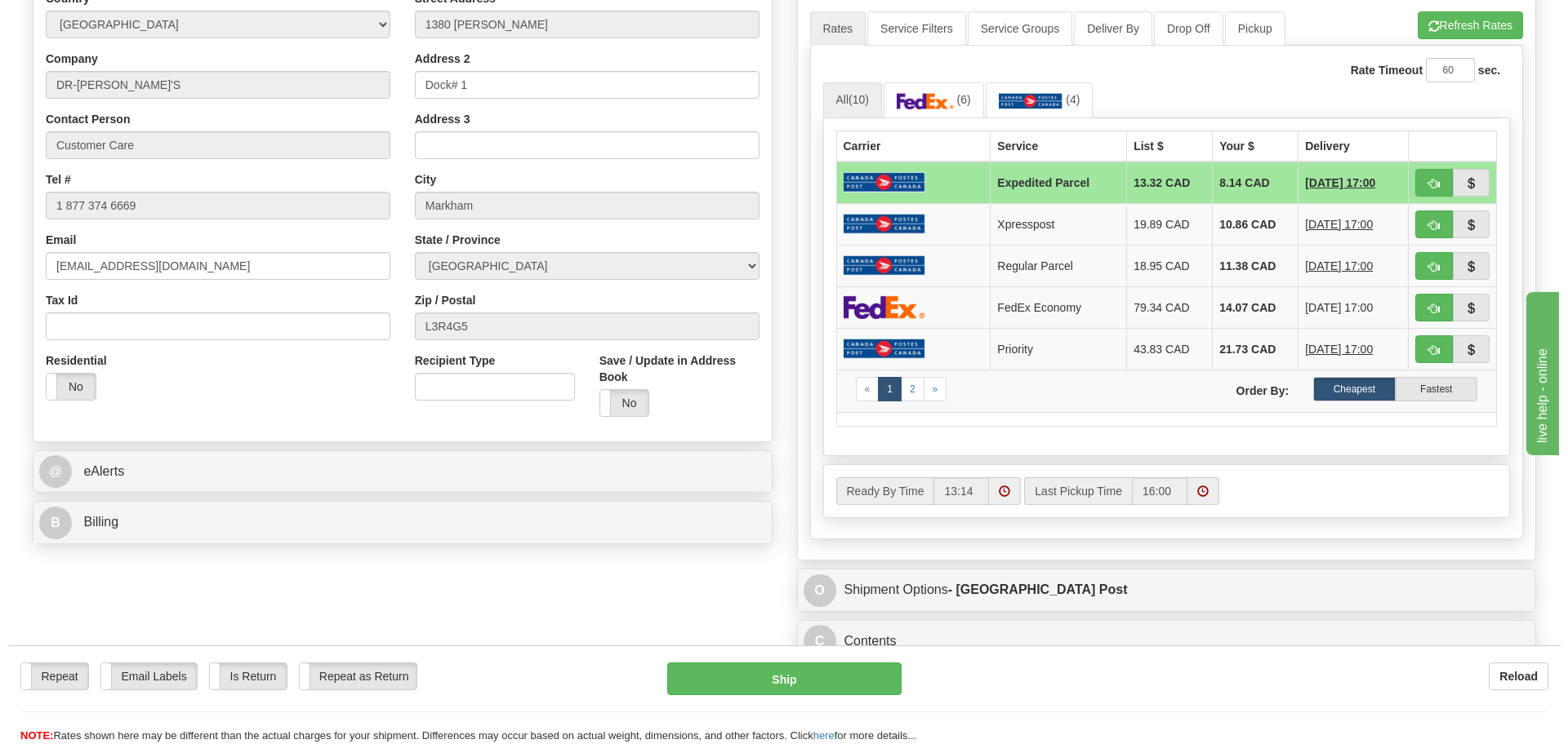
scroll to position [714, 0]
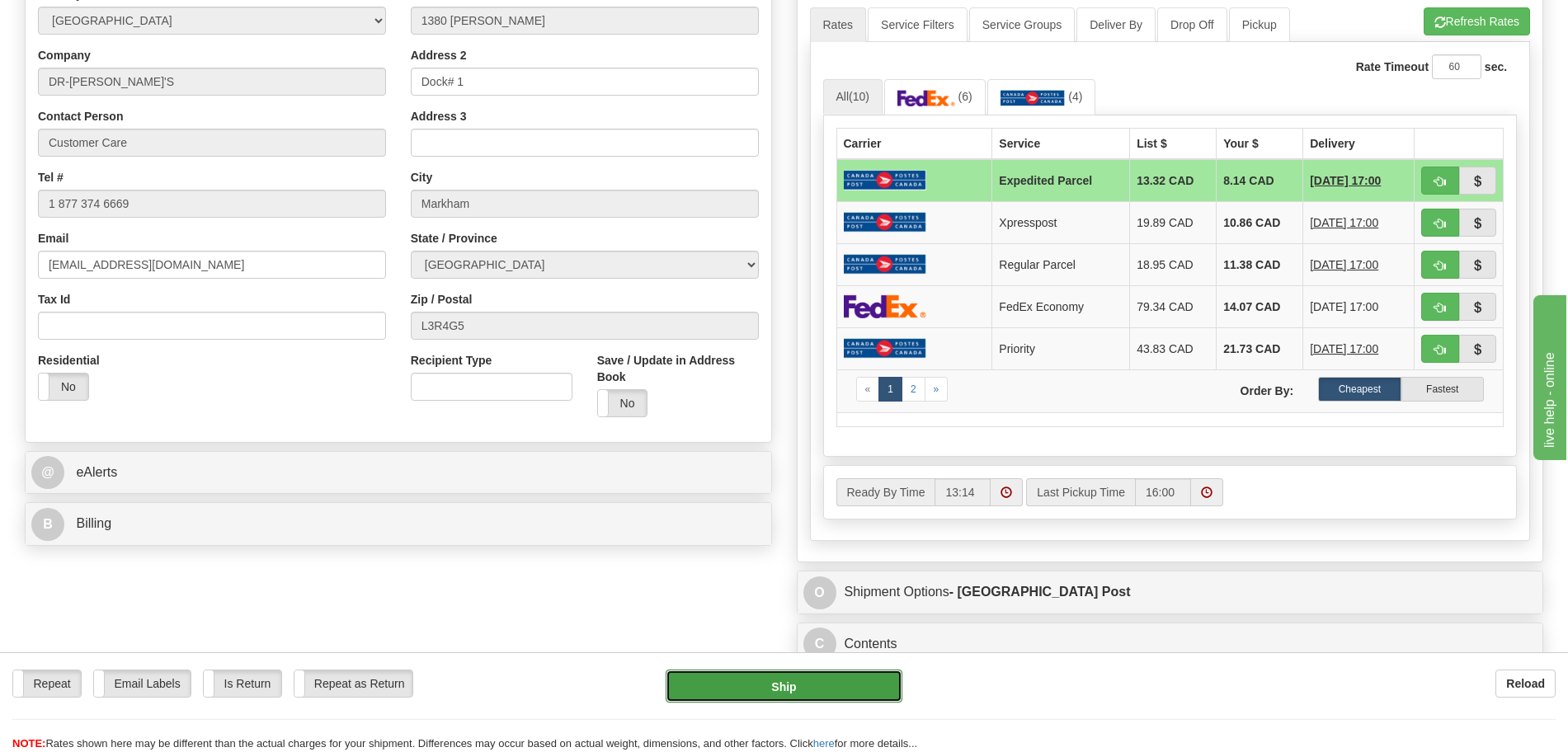
click at [808, 691] on button "Ship" at bounding box center [783, 686] width 237 height 33
type input "DOM.EP"
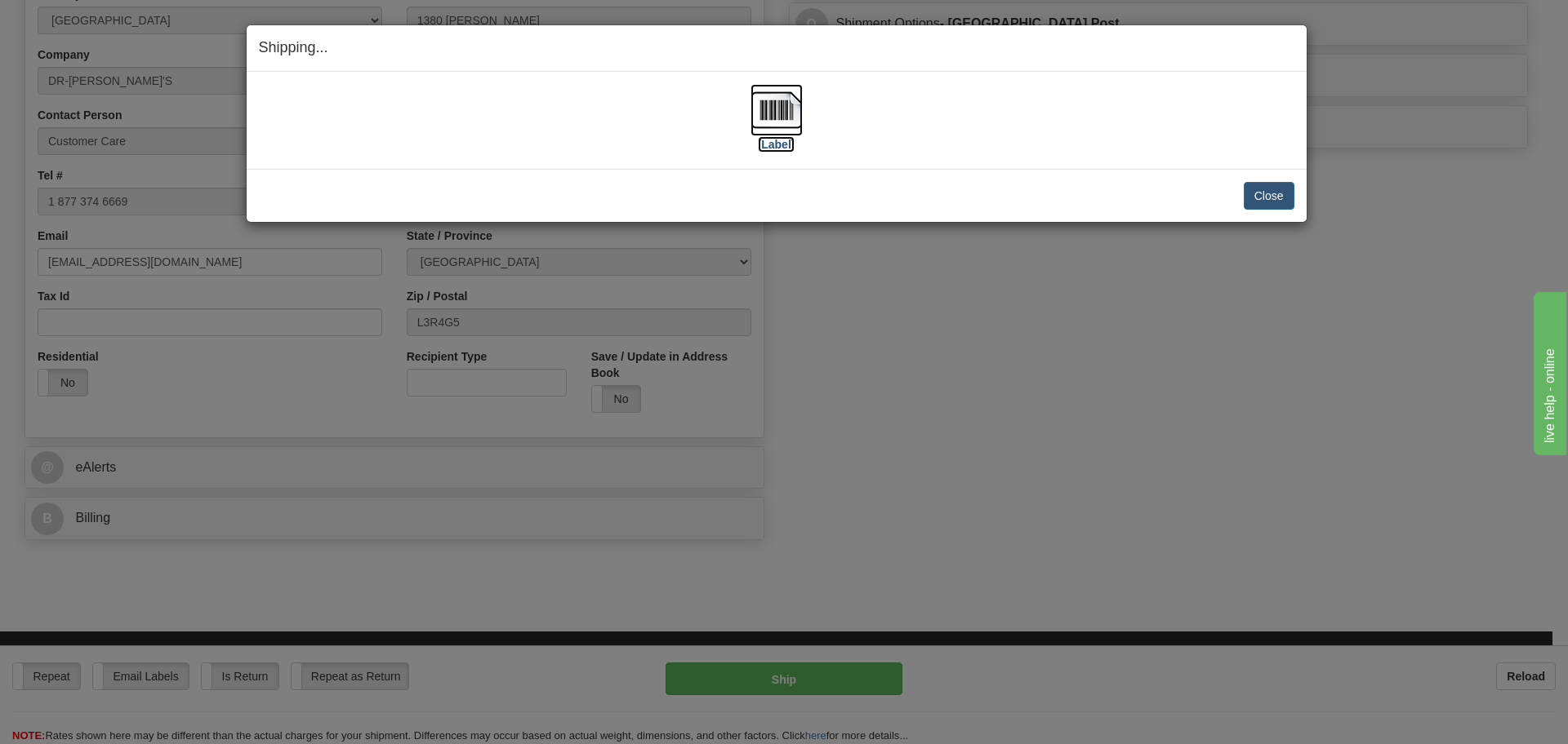
click at [782, 144] on label "[Label]" at bounding box center [776, 144] width 38 height 16
